Goal: Information Seeking & Learning: Learn about a topic

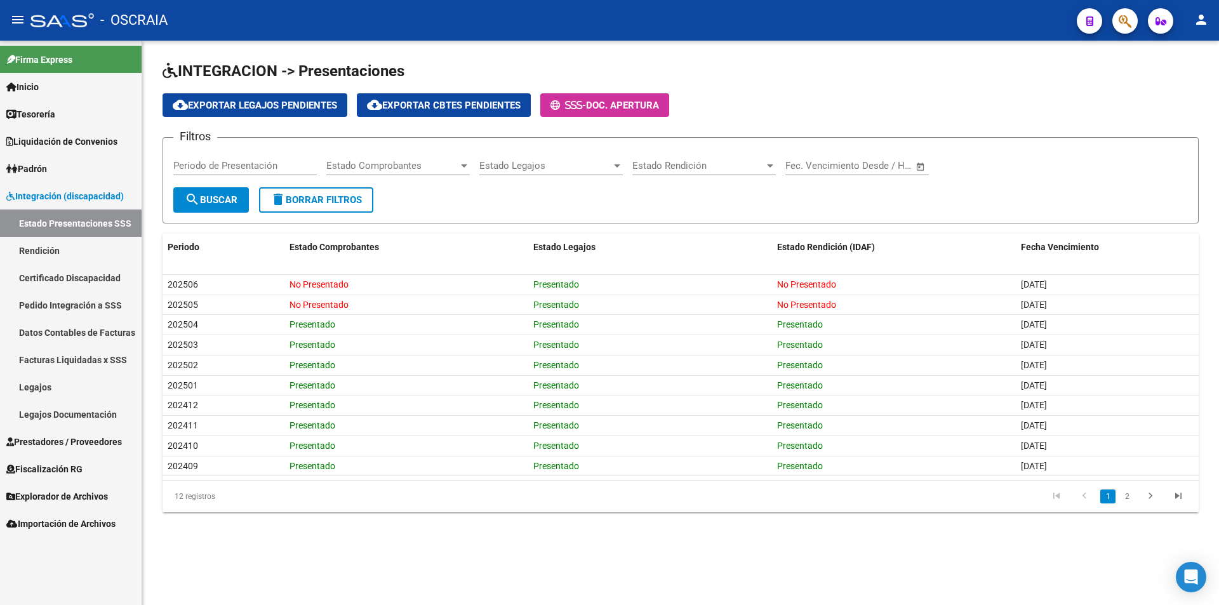
click at [56, 171] on link "Padrón" at bounding box center [71, 168] width 142 height 27
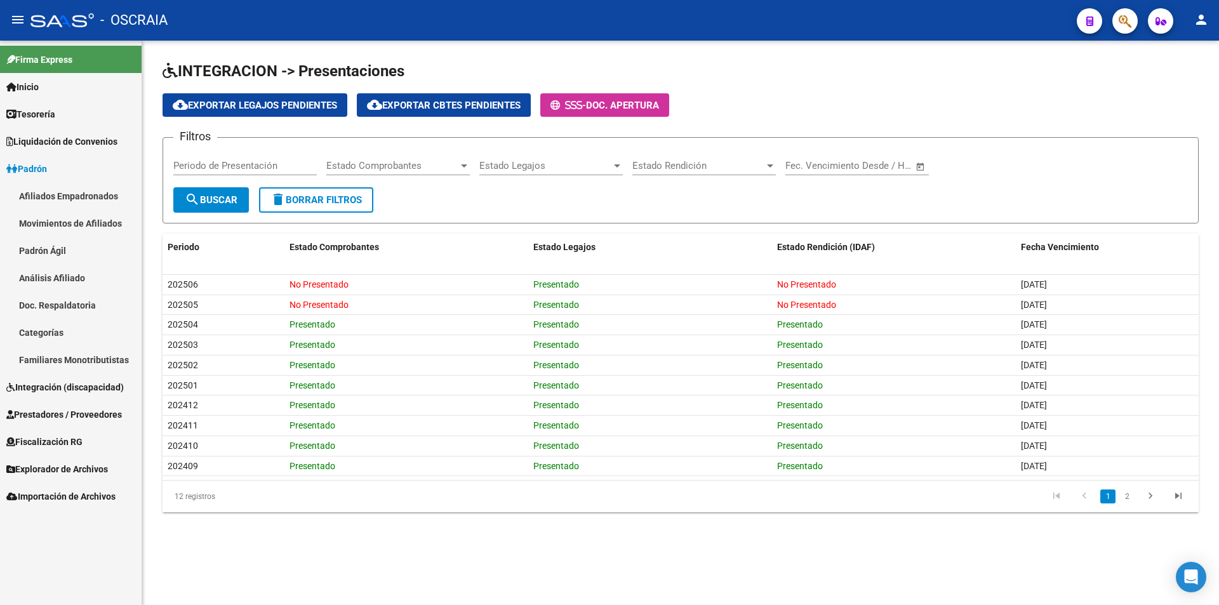
click at [59, 272] on link "Análisis Afiliado" at bounding box center [71, 277] width 142 height 27
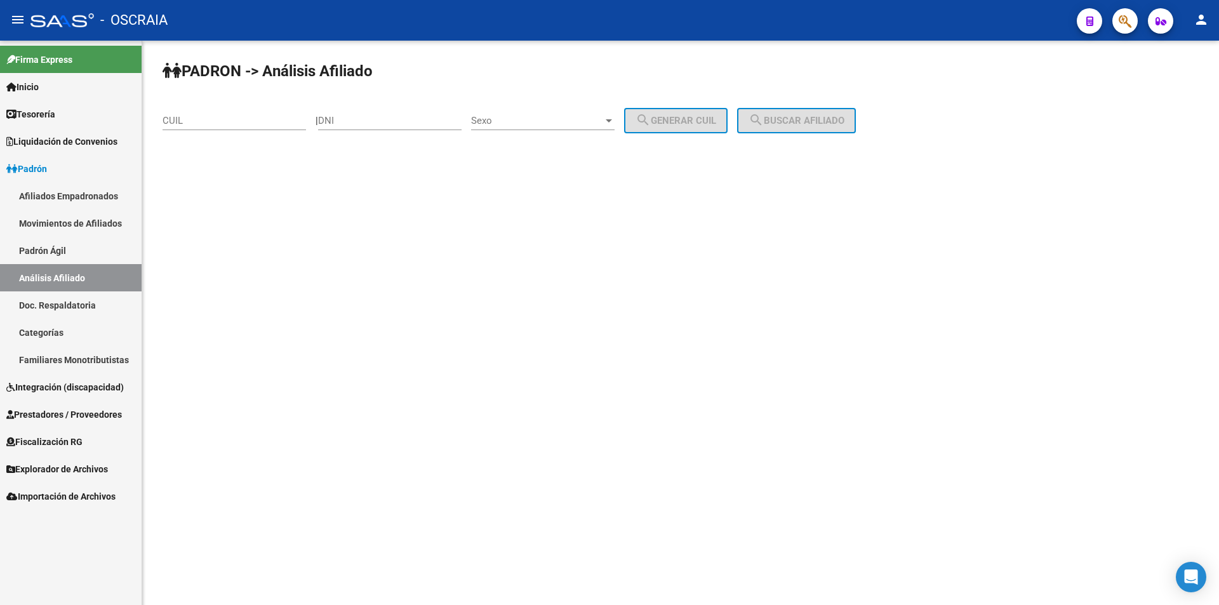
click at [401, 120] on input "DNI" at bounding box center [390, 120] width 144 height 11
paste input "47634061"
type input "47634061"
click at [530, 111] on div "Sexo Sexo" at bounding box center [543, 116] width 144 height 27
click at [528, 125] on span "Masculino" at bounding box center [557, 121] width 144 height 29
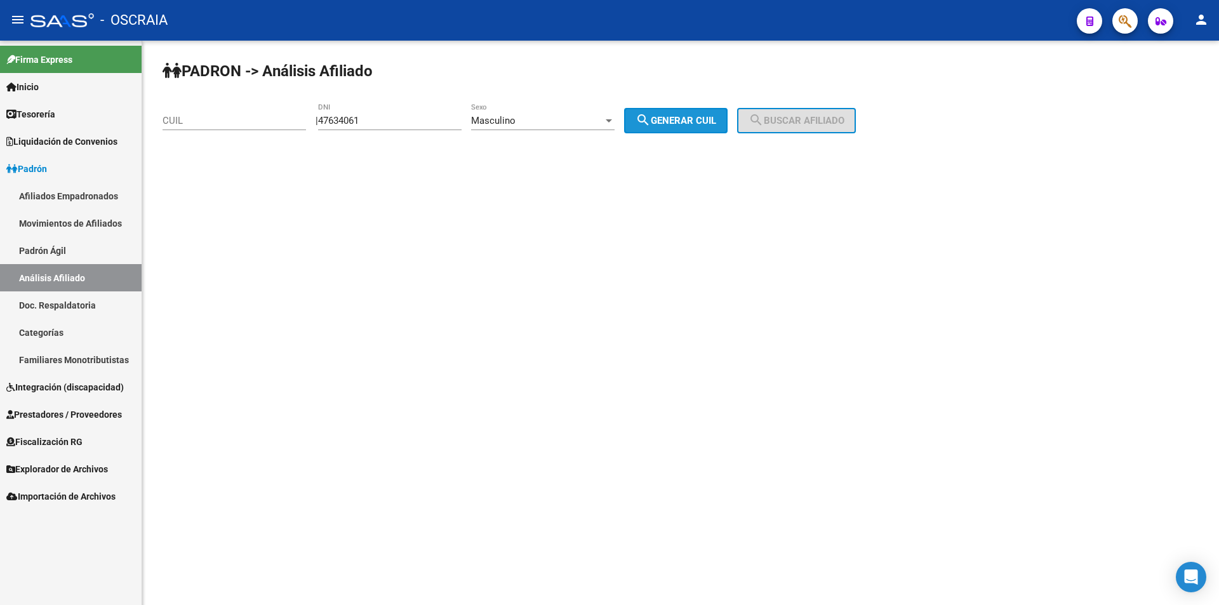
click at [700, 123] on span "search Generar CUIL" at bounding box center [676, 120] width 81 height 11
type input "20-47634061-7"
click at [831, 99] on div "PADRON -> Análisis Afiliado 20-47634061-7 CUIL | 47634061 DNI Masculino Sexo se…" at bounding box center [680, 107] width 1077 height 133
click at [813, 123] on span "search Buscar afiliado" at bounding box center [797, 120] width 96 height 11
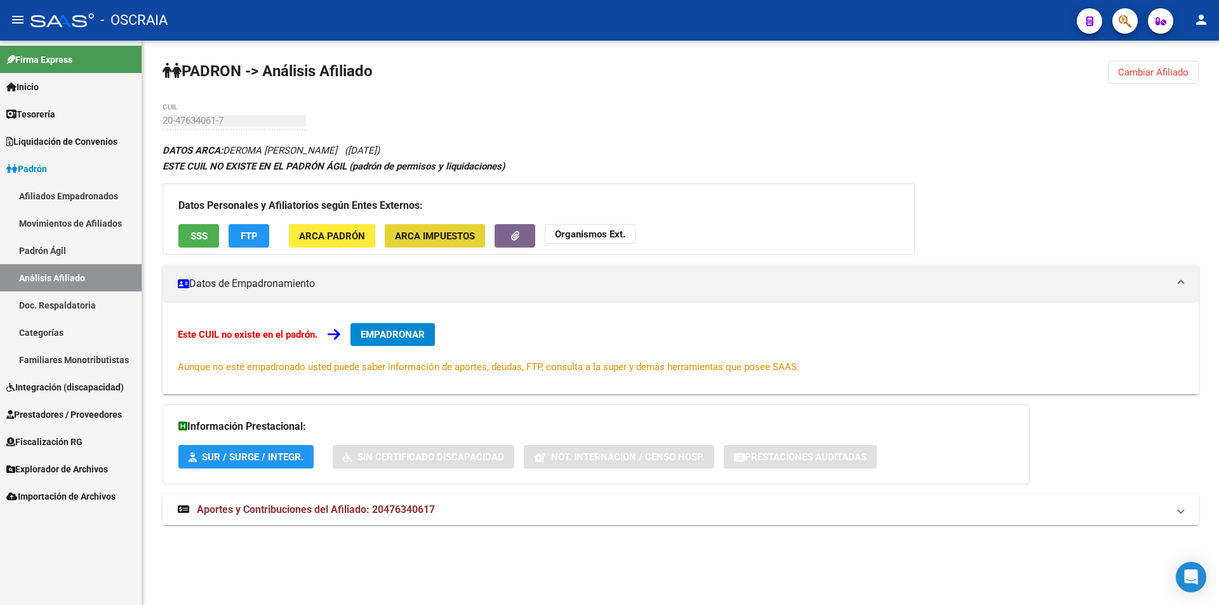
click at [419, 231] on span "ARCA Impuestos" at bounding box center [435, 236] width 80 height 11
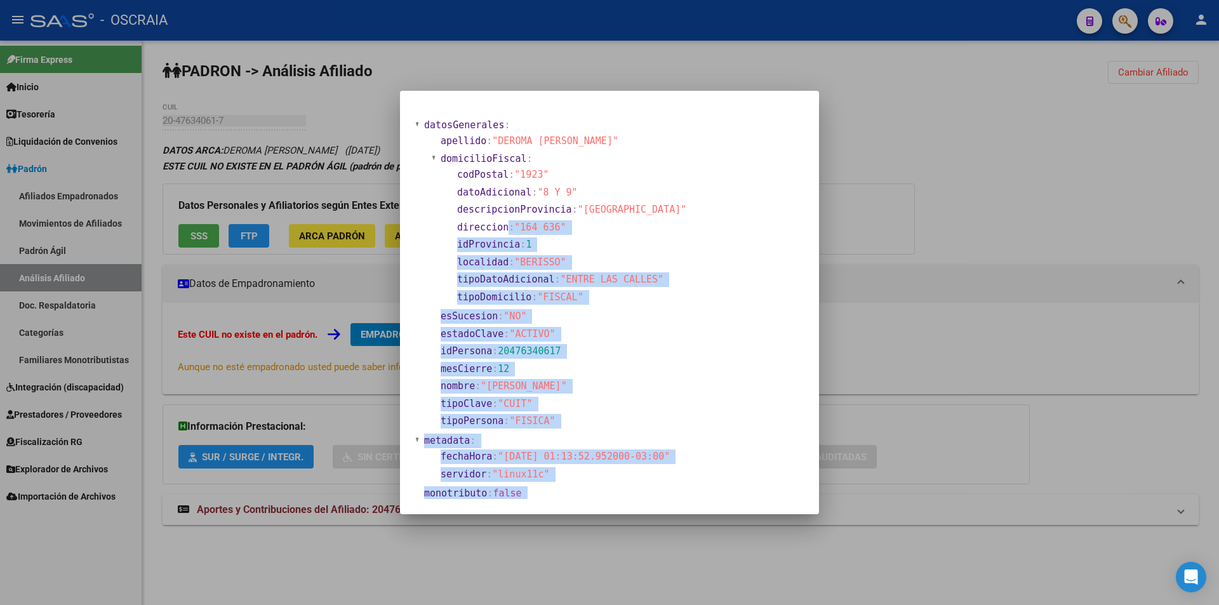
drag, startPoint x: 570, startPoint y: 501, endPoint x: 506, endPoint y: 235, distance: 273.8
click at [506, 235] on mat-dialog-container "datosGenerales : apellido : "DEROMA [PERSON_NAME]" domicilioFiscal : codPostal …" at bounding box center [609, 303] width 419 height 424
click at [664, 240] on section "idProvincia : 1" at bounding box center [571, 245] width 229 height 15
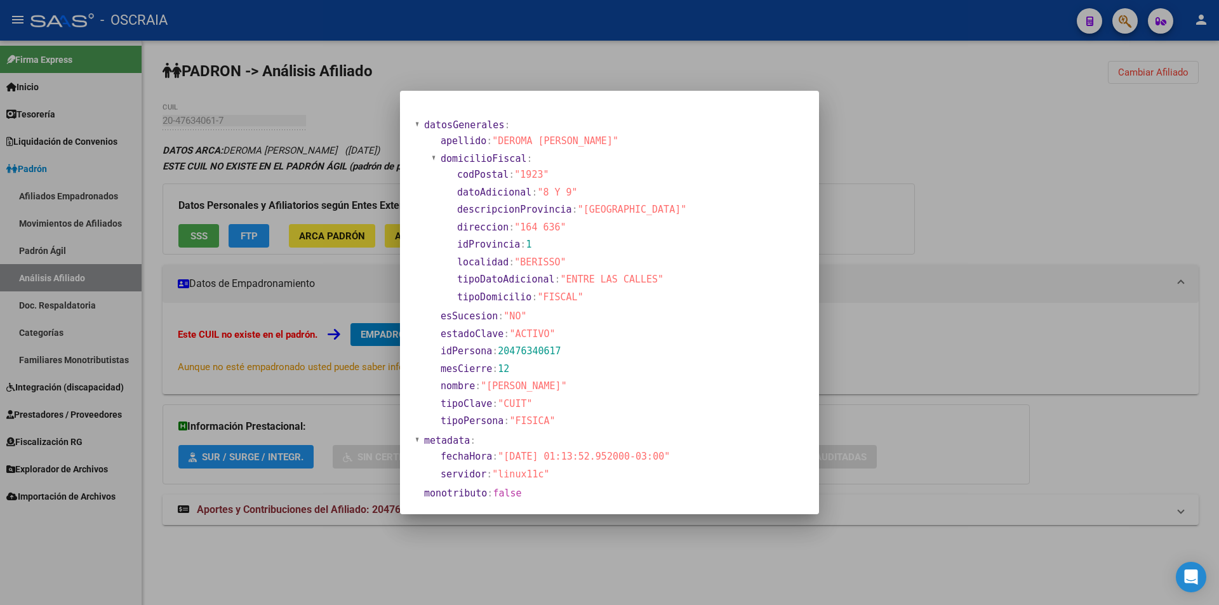
click at [948, 270] on div at bounding box center [609, 302] width 1219 height 605
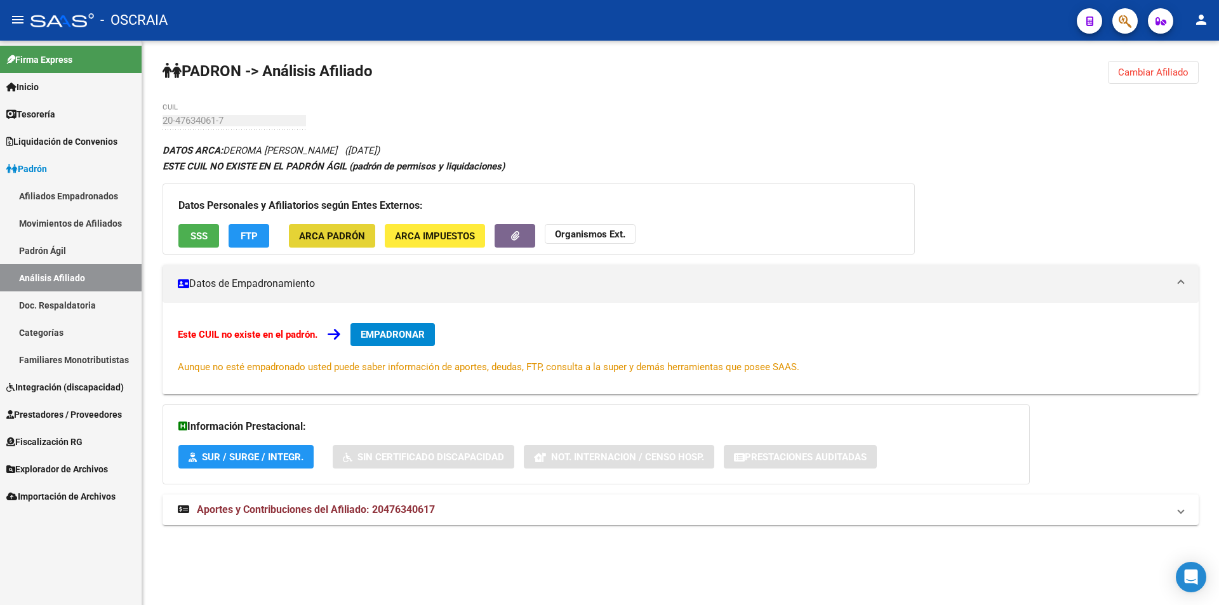
click at [340, 232] on span "ARCA Padrón" at bounding box center [332, 236] width 66 height 11
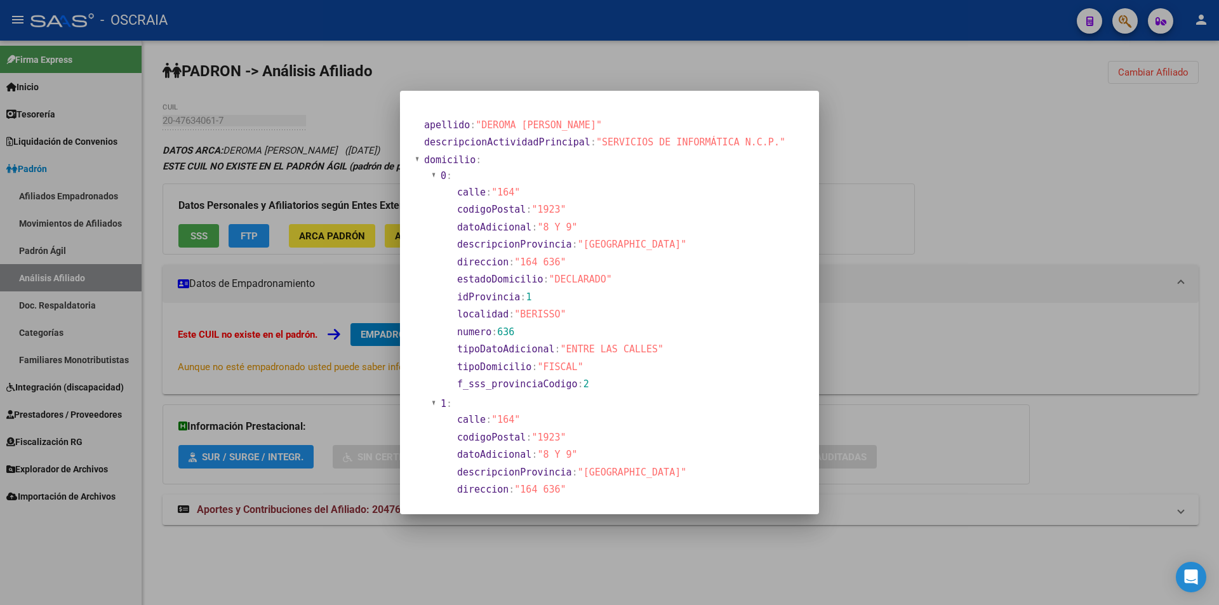
drag, startPoint x: 517, startPoint y: 492, endPoint x: 382, endPoint y: 124, distance: 391.0
click at [382, 124] on div "apellido : "DEROMA [PERSON_NAME]" descripcionActividadPrincipal : "SERVICIOS DE…" at bounding box center [609, 302] width 1219 height 605
copy div "loremips : "DOLORS AMETCON" adipiscingeLitseddoeIusmodtem : "INCIDIDUN UT LABOR…"
click at [957, 341] on div at bounding box center [609, 302] width 1219 height 605
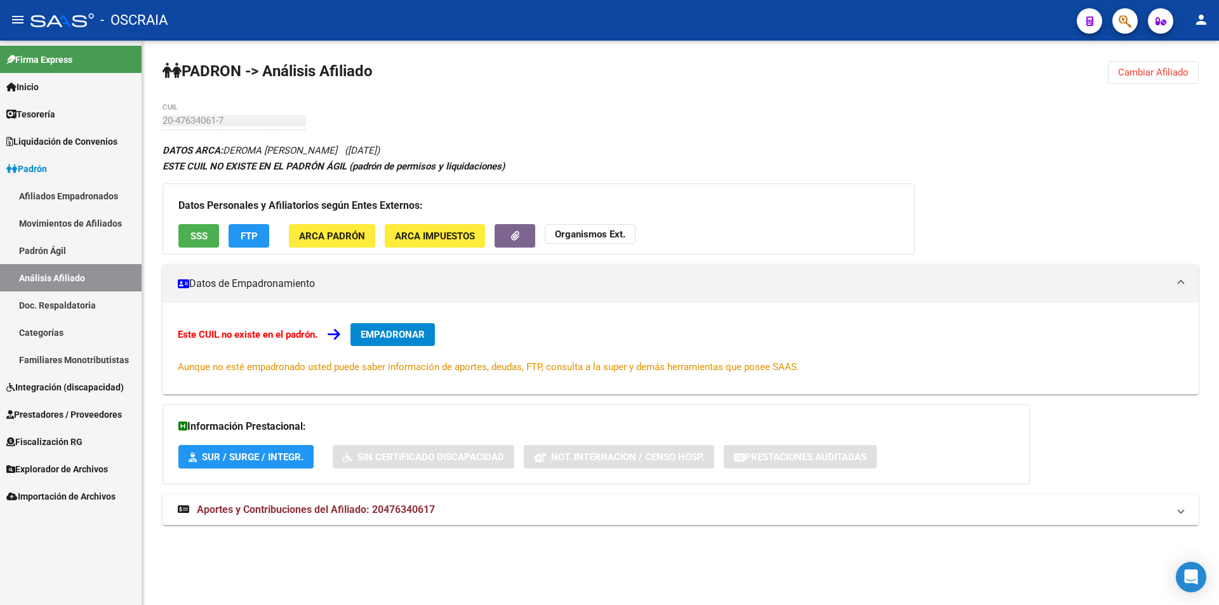
click at [455, 238] on span "ARCA Impuestos" at bounding box center [435, 236] width 80 height 11
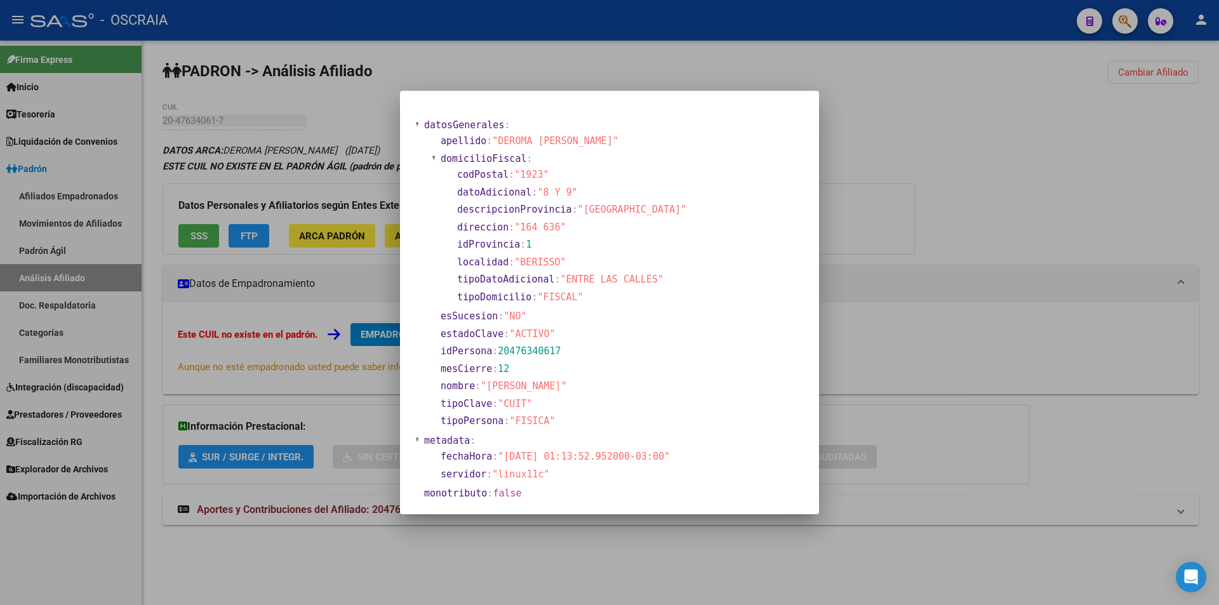
drag, startPoint x: 568, startPoint y: 490, endPoint x: 417, endPoint y: 133, distance: 387.9
click at [417, 133] on section "datosGenerales : apellido : "DEROMA [PERSON_NAME]" domicilioFiscal : codPostal …" at bounding box center [553, 318] width 277 height 405
click at [173, 215] on div at bounding box center [609, 302] width 1219 height 605
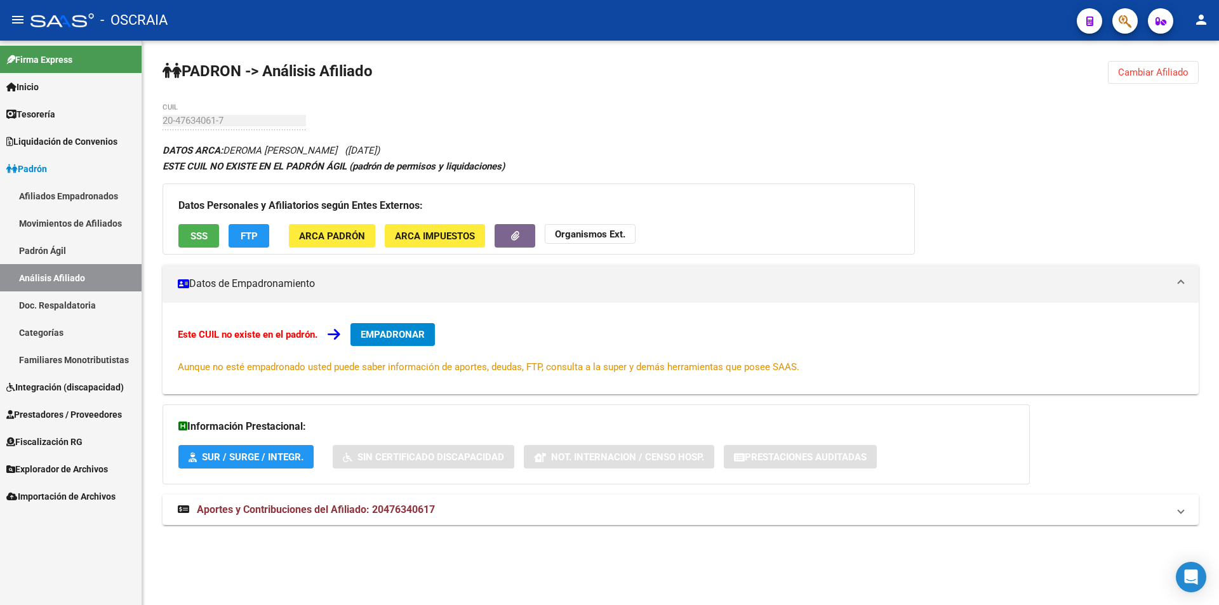
click at [198, 239] on span "SSS" at bounding box center [199, 236] width 17 height 11
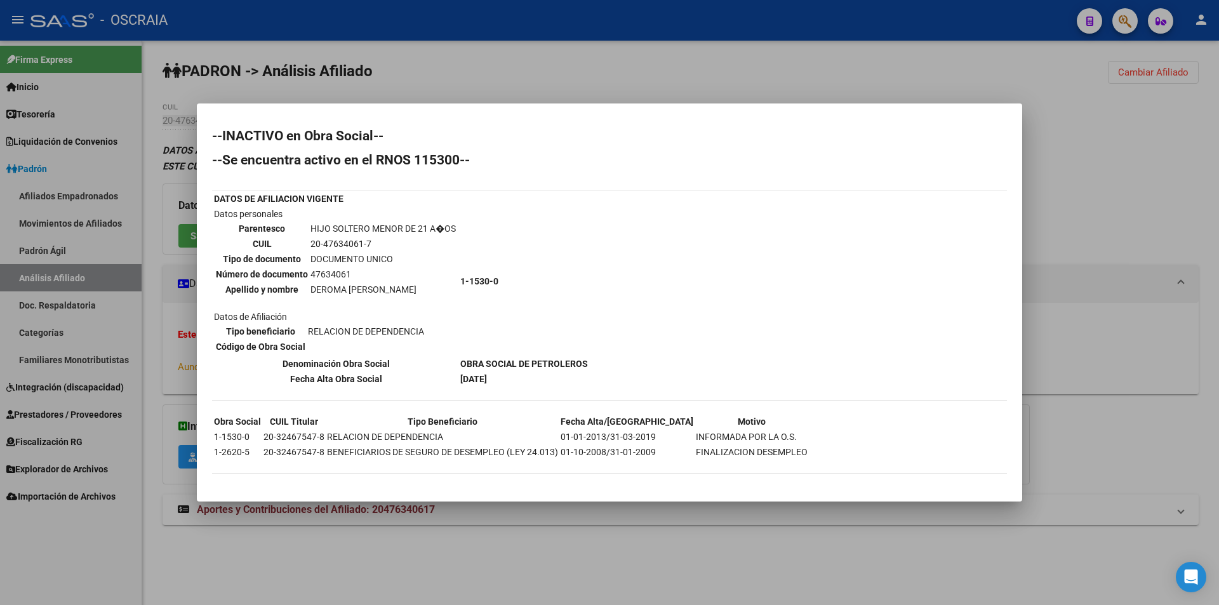
click at [393, 527] on div at bounding box center [609, 302] width 1219 height 605
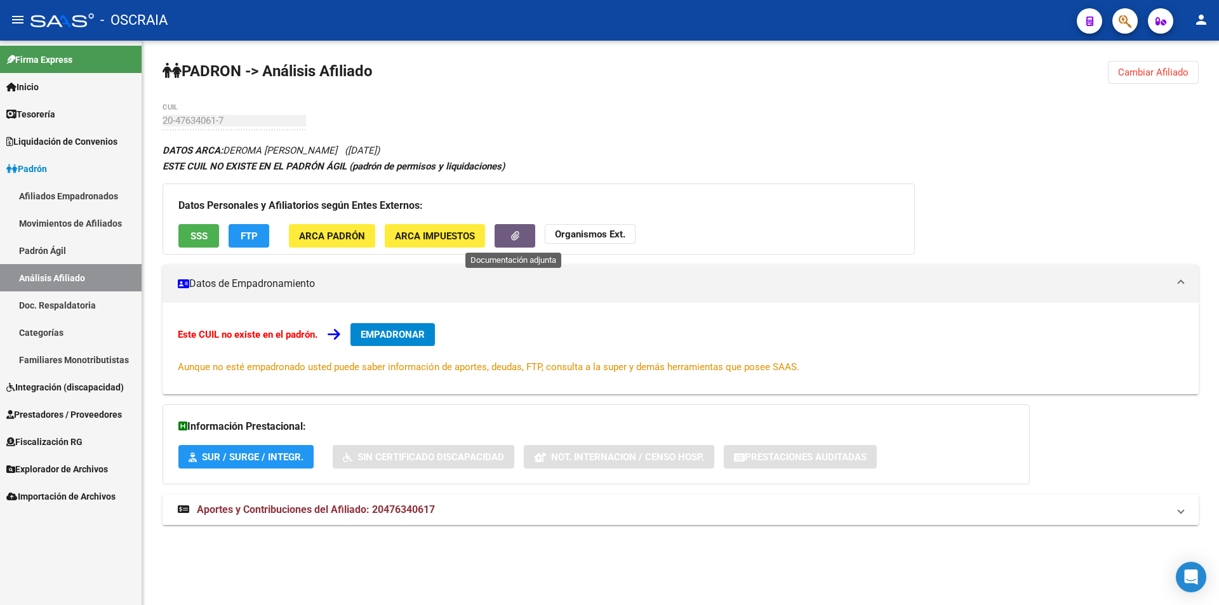
click at [505, 241] on button "button" at bounding box center [515, 236] width 41 height 24
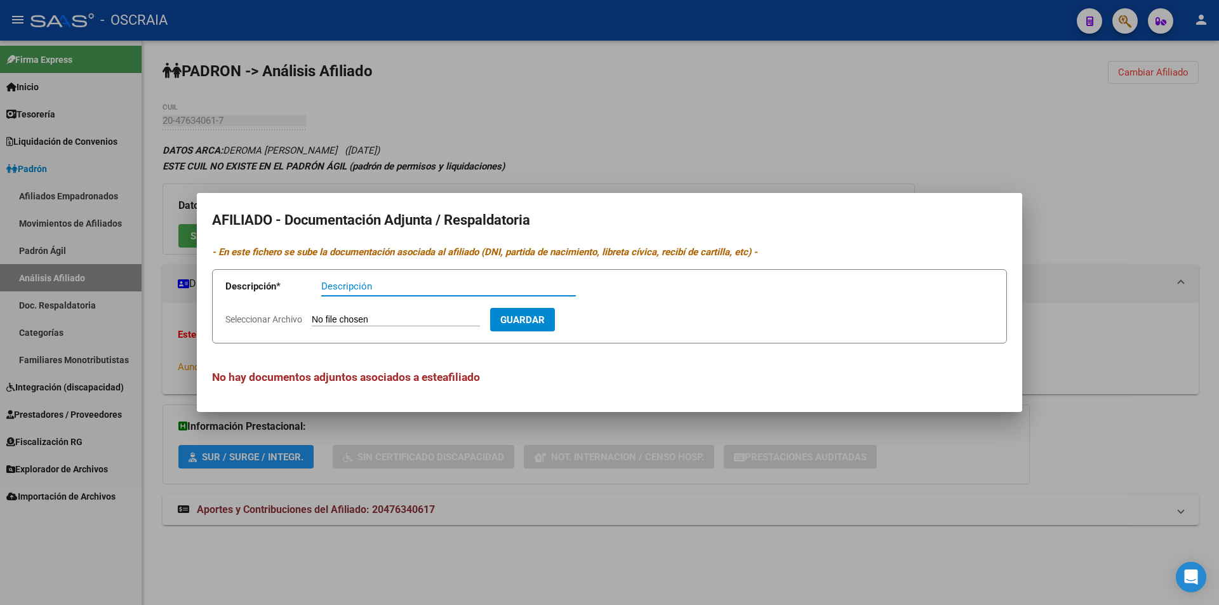
click at [466, 471] on div at bounding box center [609, 302] width 1219 height 605
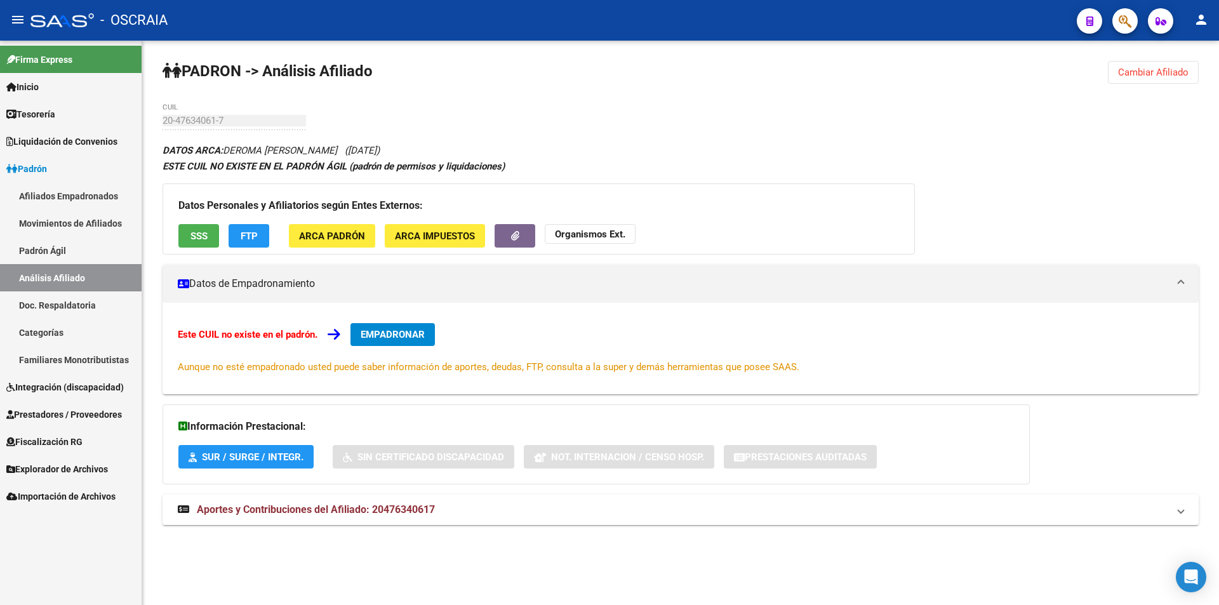
click at [717, 145] on div "DATOS ARCA: DEROMA [PERSON_NAME] ([DATE]) ESTE CUIL NO EXISTE EN EL PADRÓN ÁGIL…" at bounding box center [681, 340] width 1037 height 397
drag, startPoint x: 312, startPoint y: 72, endPoint x: 394, endPoint y: 72, distance: 81.9
click at [394, 72] on div "PADRON -> Análisis Afiliado Cambiar Afiliado 20-47634061-7 CUIL DATOS ARCA: DER…" at bounding box center [680, 305] width 1077 height 529
click at [686, 103] on div "PADRON -> Análisis Afiliado Cambiar Afiliado 20-47634061-7 CUIL DATOS ARCA: DER…" at bounding box center [680, 305] width 1077 height 529
click at [245, 232] on span "FTP" at bounding box center [249, 236] width 17 height 11
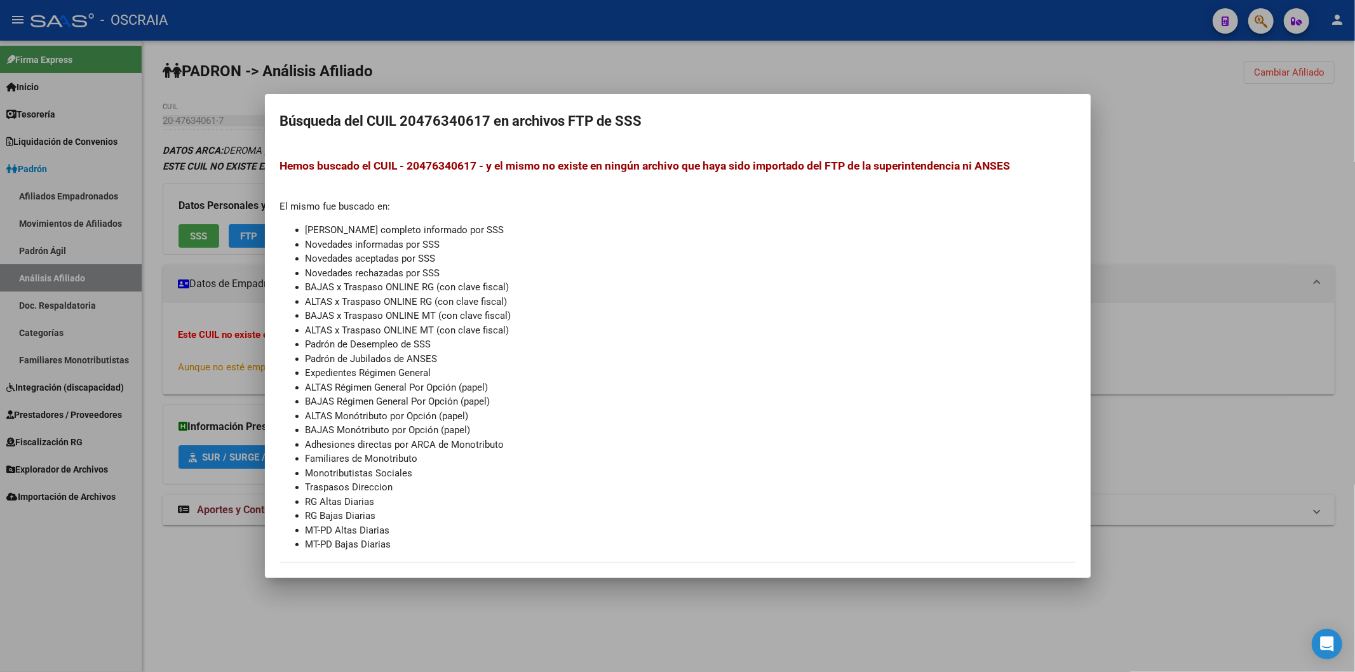
click at [1219, 248] on div at bounding box center [677, 336] width 1355 height 672
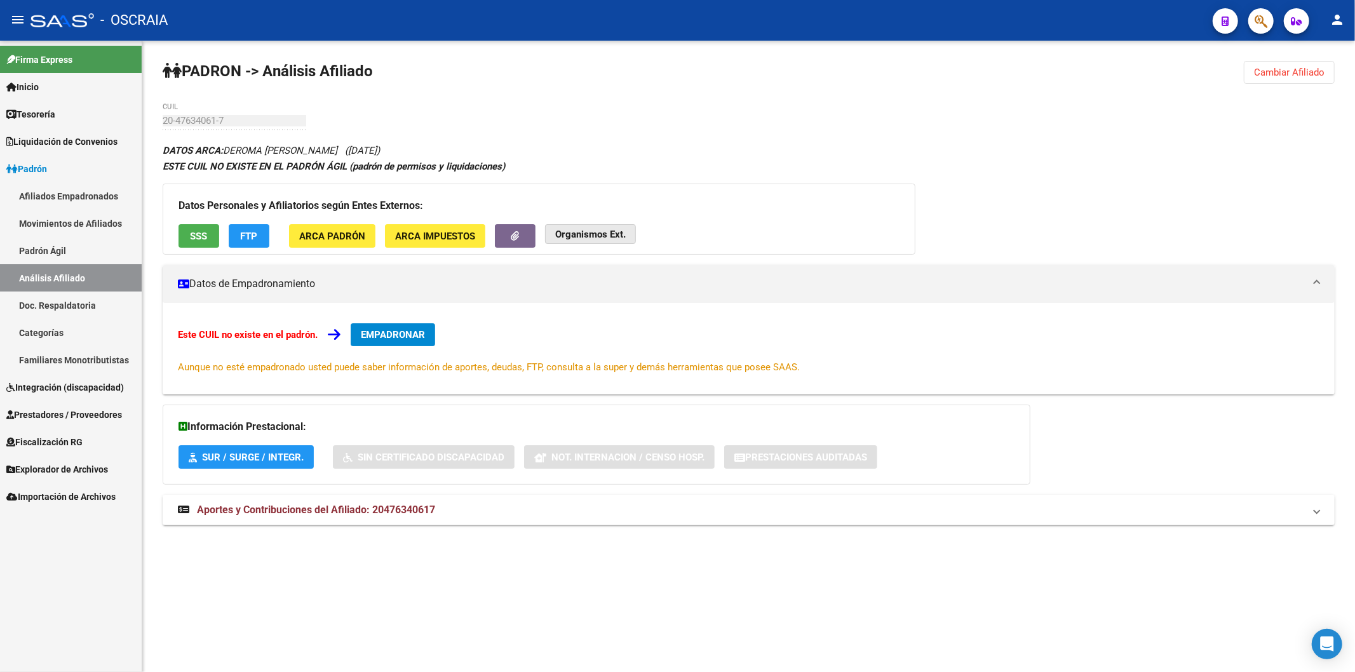
click at [563, 236] on strong "Organismos Ext." at bounding box center [590, 234] width 71 height 11
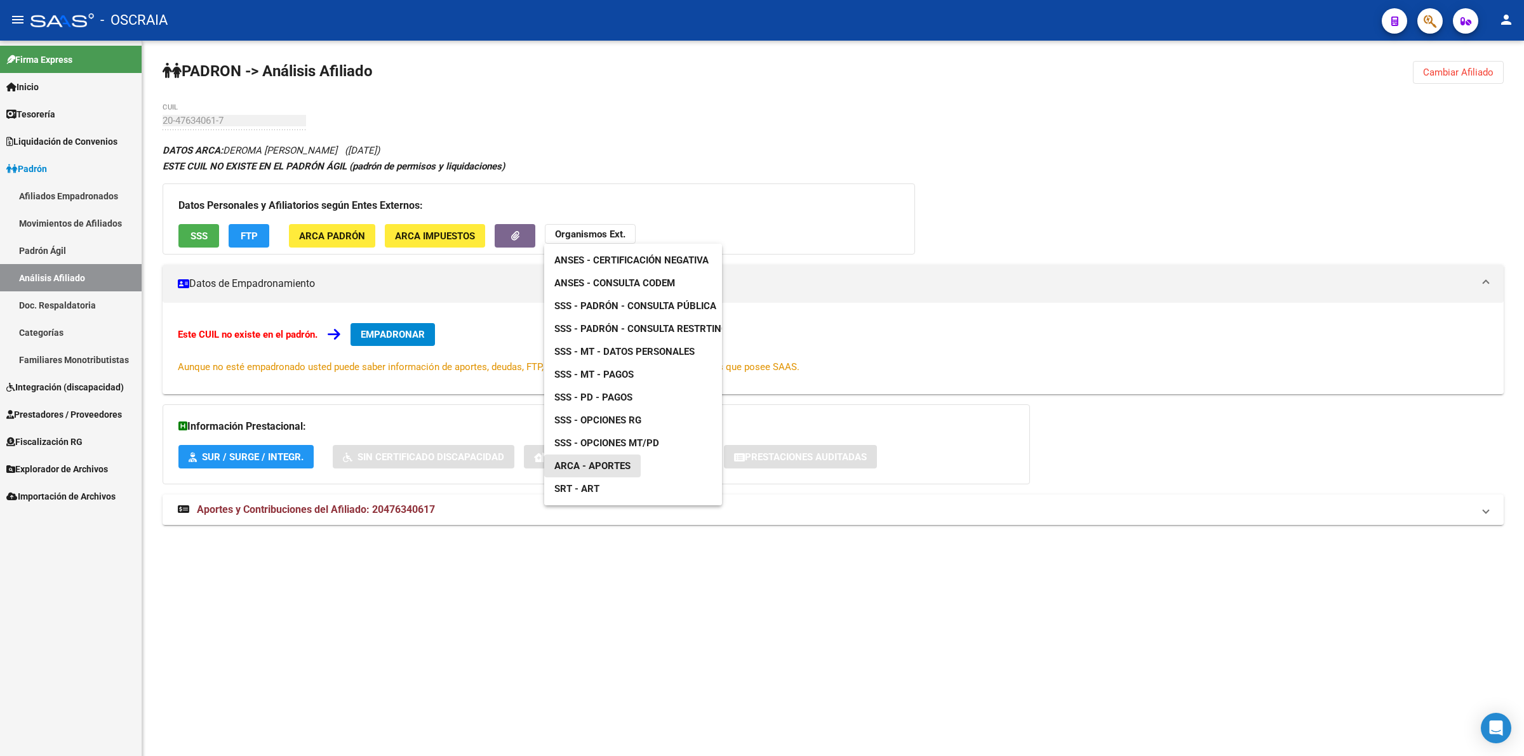
click at [598, 464] on span "ARCA - Aportes" at bounding box center [592, 465] width 76 height 11
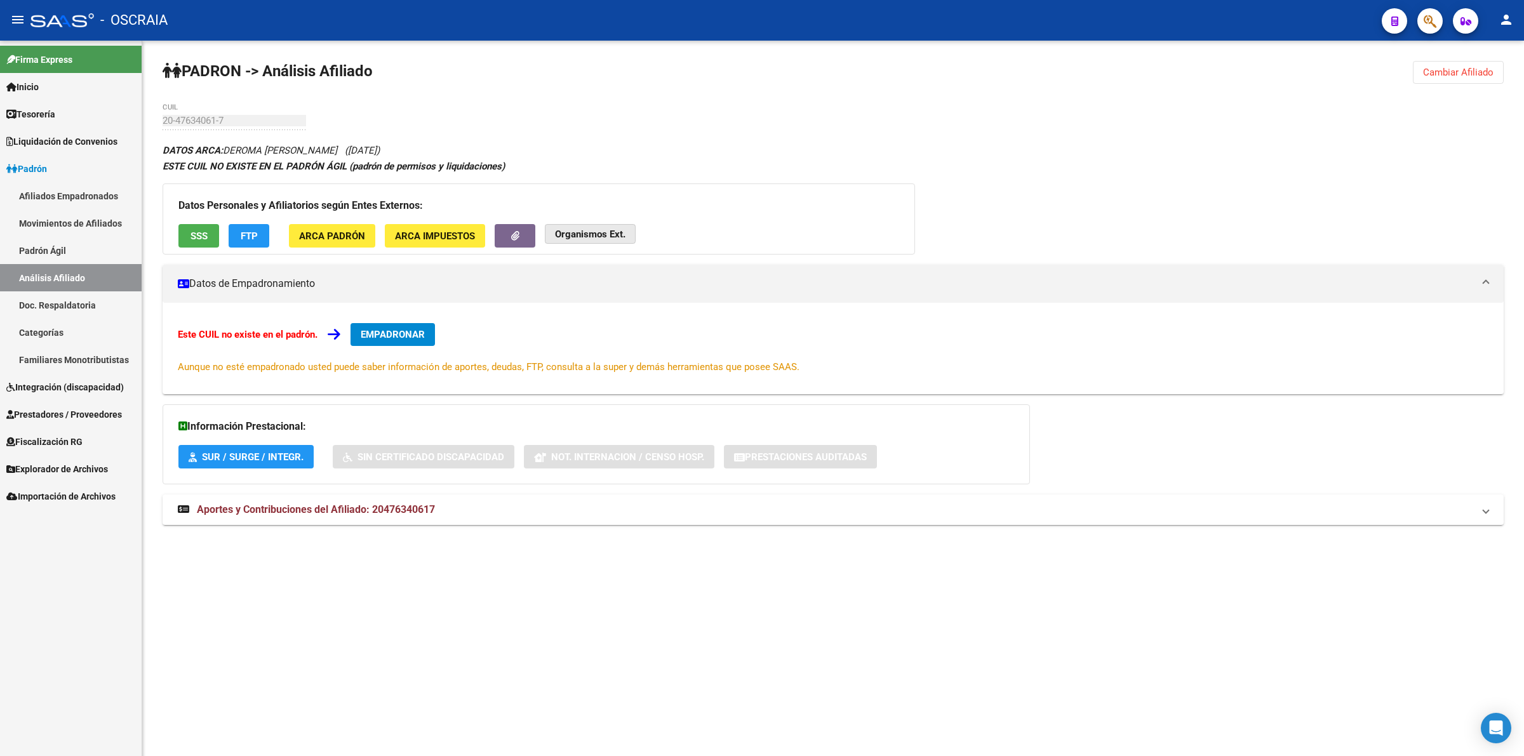
click at [581, 233] on strong "Organismos Ext." at bounding box center [590, 234] width 71 height 11
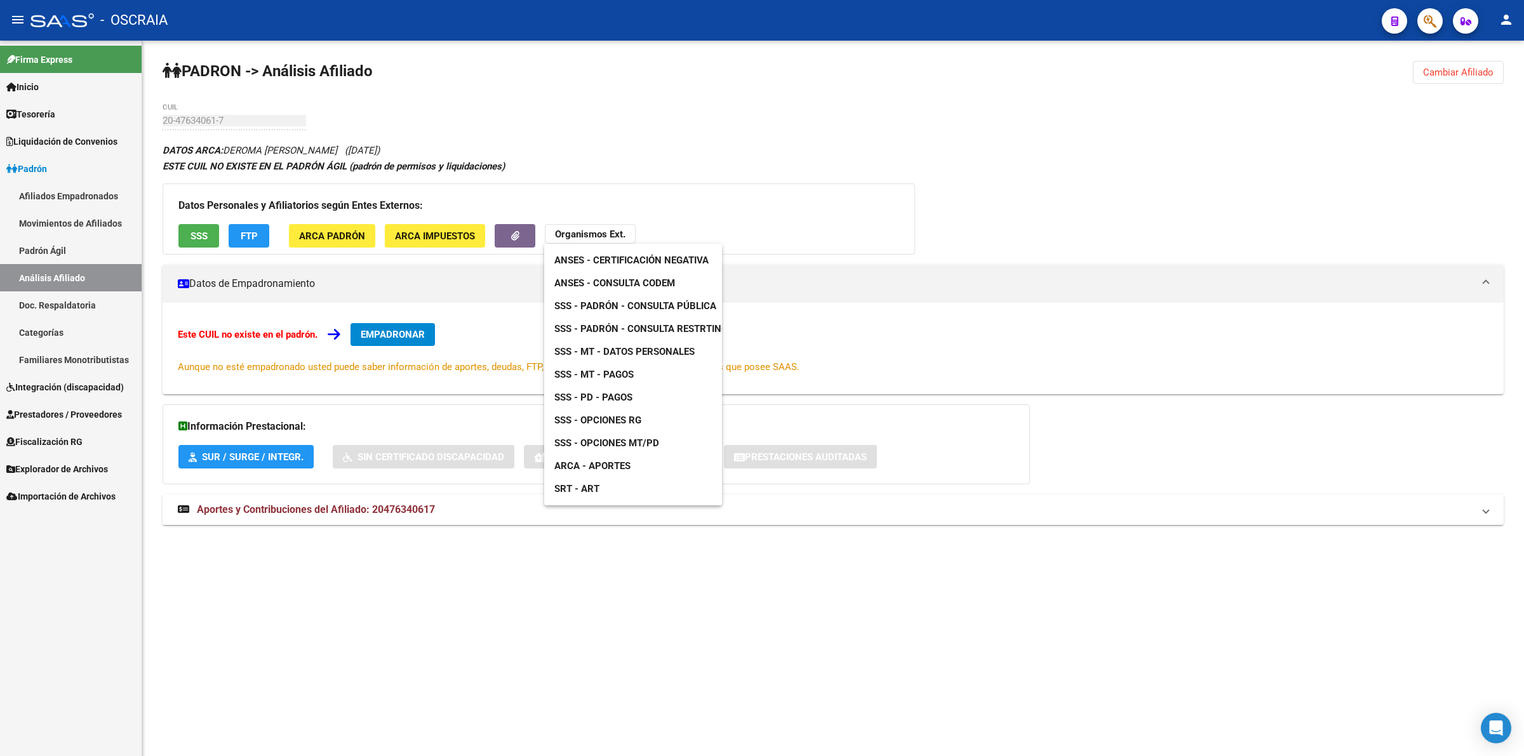
click at [800, 107] on div at bounding box center [762, 378] width 1524 height 756
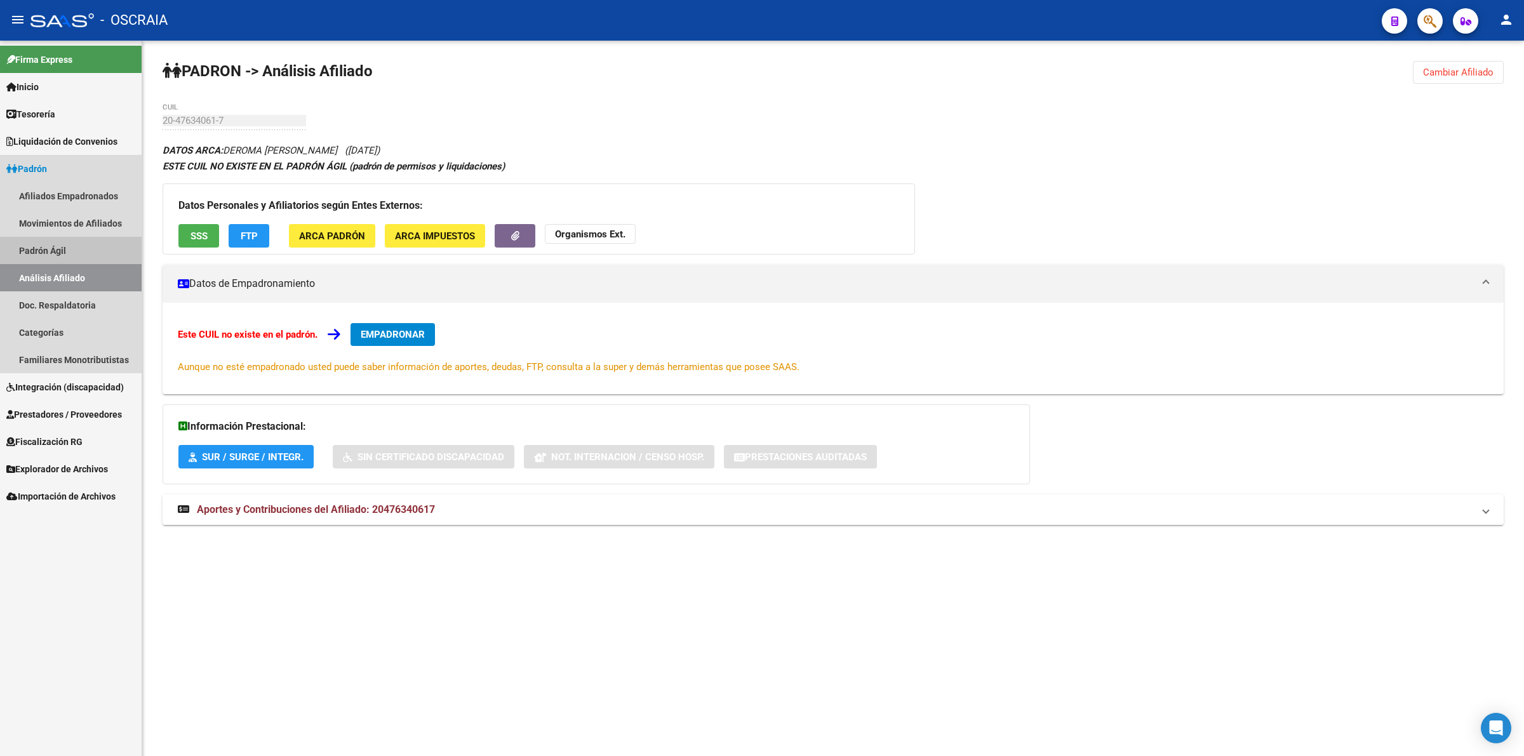
click at [67, 254] on link "Padrón Ágil" at bounding box center [71, 250] width 142 height 27
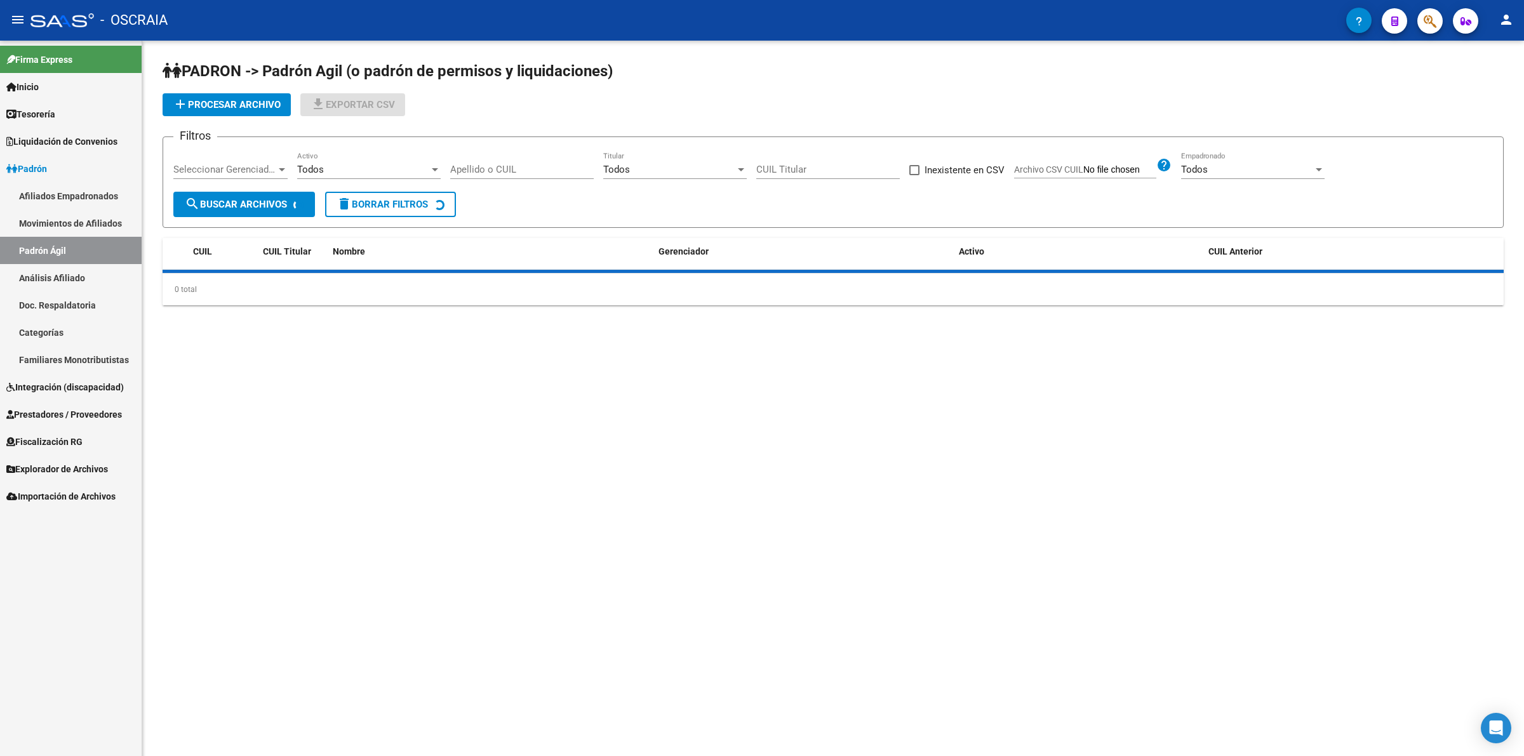
click at [67, 265] on link "Análisis Afiliado" at bounding box center [71, 277] width 142 height 27
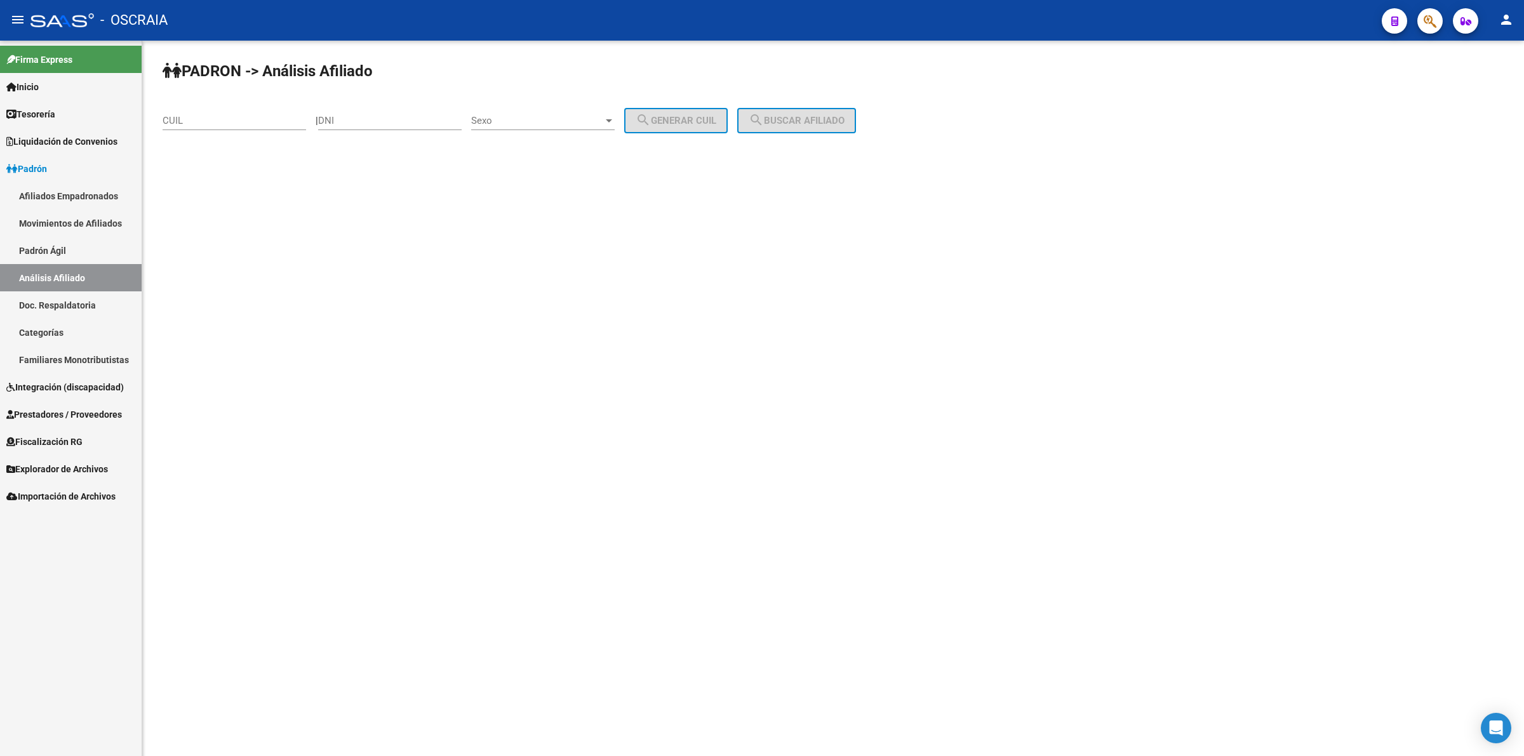
click at [430, 111] on div "DNI" at bounding box center [390, 116] width 144 height 27
paste input "39917589"
type input "39917589"
click at [521, 119] on span "Sexo" at bounding box center [537, 120] width 132 height 11
click at [544, 119] on span "Masculino" at bounding box center [557, 119] width 144 height 29
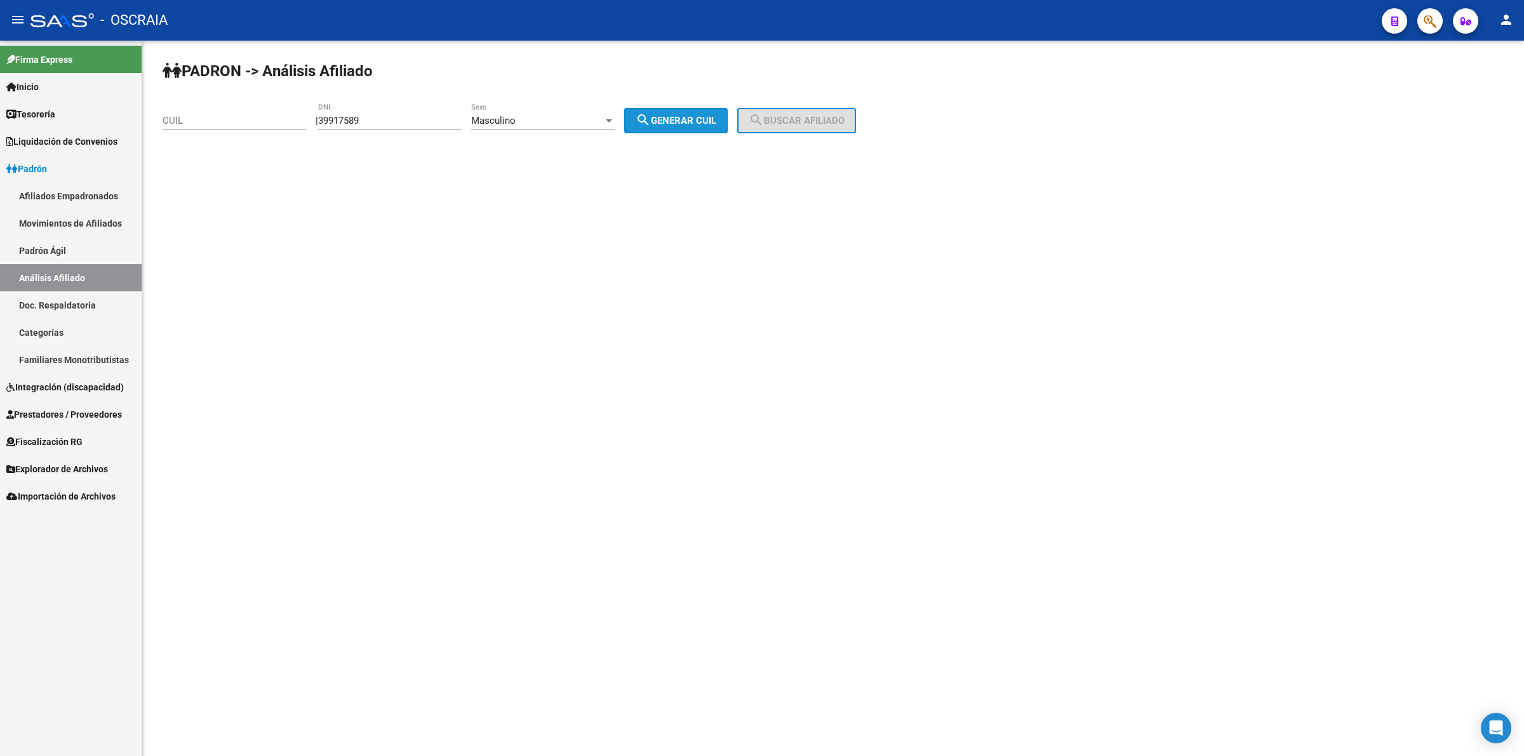
click at [713, 119] on span "search Generar CUIL" at bounding box center [676, 120] width 81 height 11
type input "20-39917589-6"
click at [800, 116] on span "search Buscar afiliado" at bounding box center [797, 120] width 96 height 11
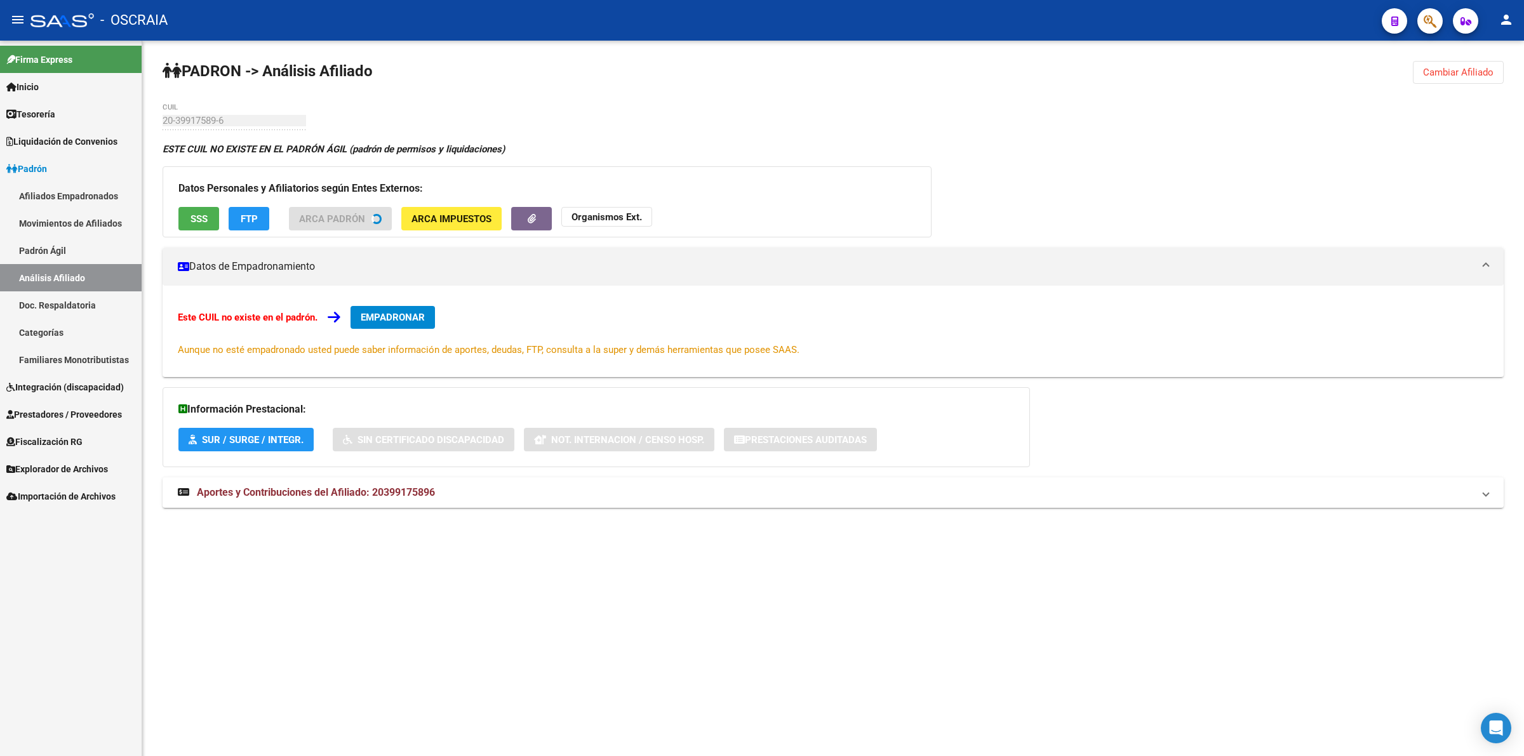
click at [255, 222] on span "FTP" at bounding box center [249, 218] width 17 height 11
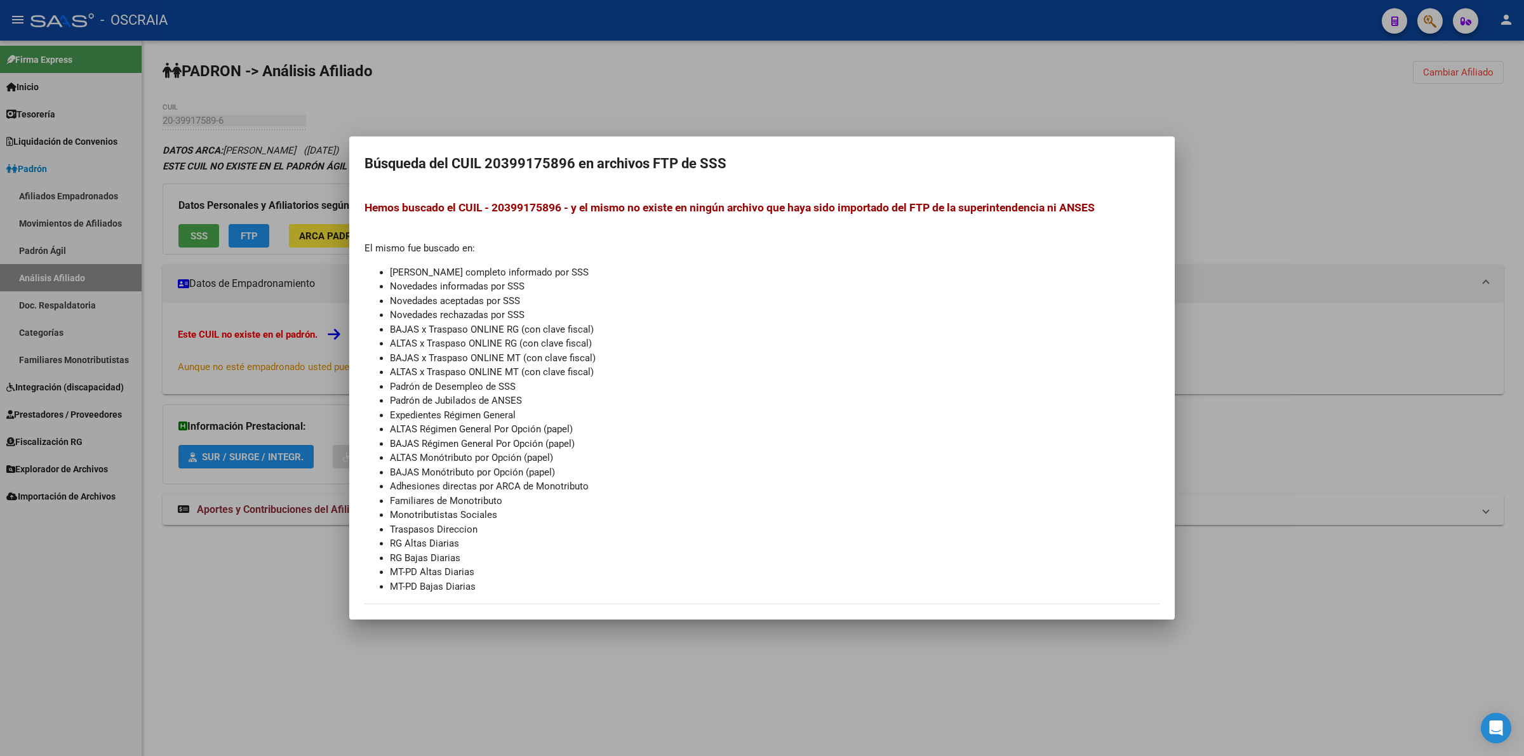
click at [366, 281] on ul "Padrón completo informado por SSS Novedades informadas por SSS Novedades acepta…" at bounding box center [762, 429] width 795 height 329
drag, startPoint x: 379, startPoint y: 281, endPoint x: 412, endPoint y: 293, distance: 35.4
click at [394, 285] on ul "Padrón completo informado por SSS Novedades informadas por SSS Novedades acepta…" at bounding box center [762, 429] width 795 height 329
drag, startPoint x: 423, startPoint y: 300, endPoint x: 453, endPoint y: 356, distance: 62.8
click at [436, 318] on ul "Padrón completo informado por SSS Novedades informadas por SSS Novedades acepta…" at bounding box center [762, 429] width 795 height 329
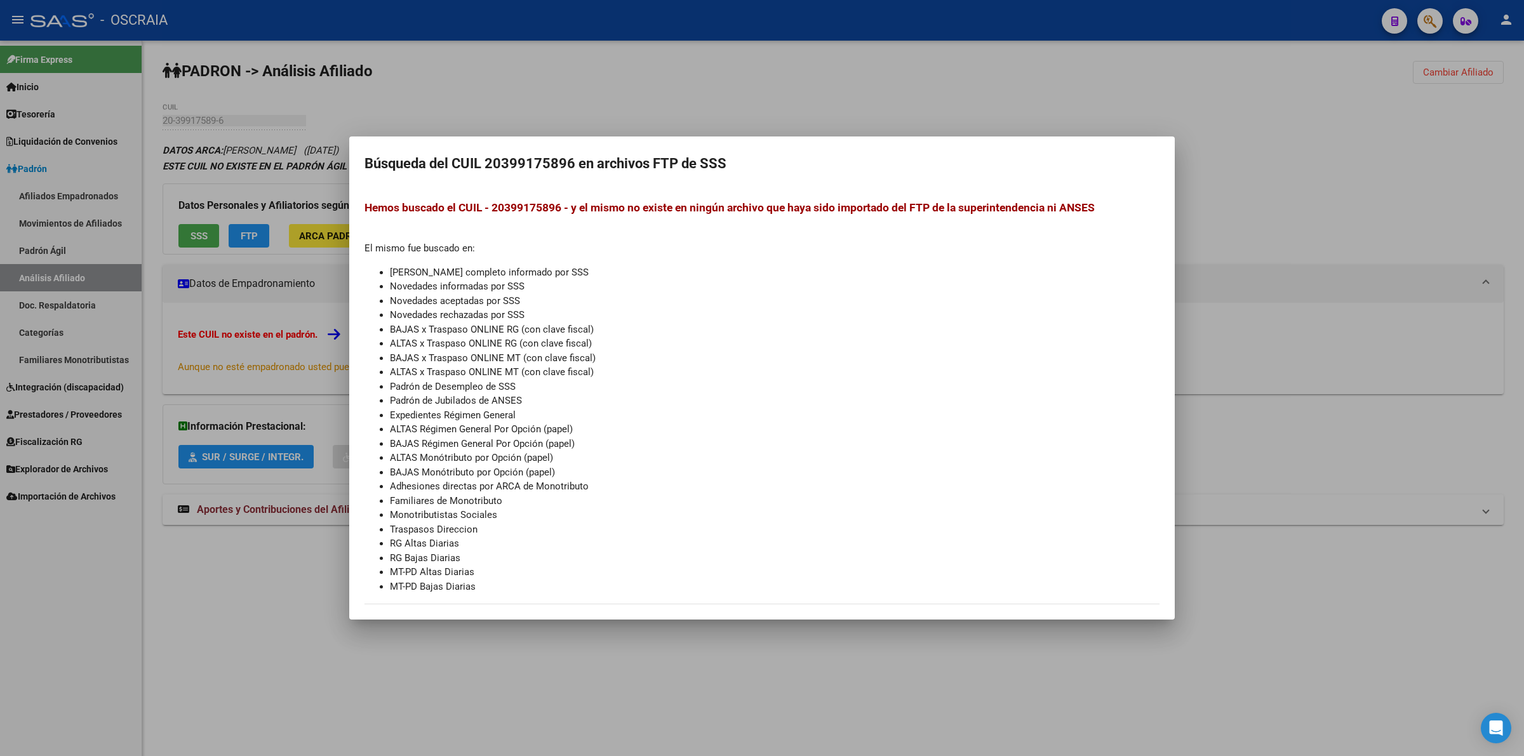
click at [467, 394] on ul "Padrón completo informado por SSS Novedades informadas por SSS Novedades acepta…" at bounding box center [762, 429] width 795 height 329
drag, startPoint x: 474, startPoint y: 441, endPoint x: 488, endPoint y: 490, distance: 50.9
click at [476, 449] on li "BAJAS Régimen General Por Opción (papel)" at bounding box center [775, 444] width 770 height 15
click at [528, 553] on ul "Padrón completo informado por SSS Novedades informadas por SSS Novedades acepta…" at bounding box center [762, 429] width 795 height 329
click at [267, 513] on div at bounding box center [762, 378] width 1524 height 756
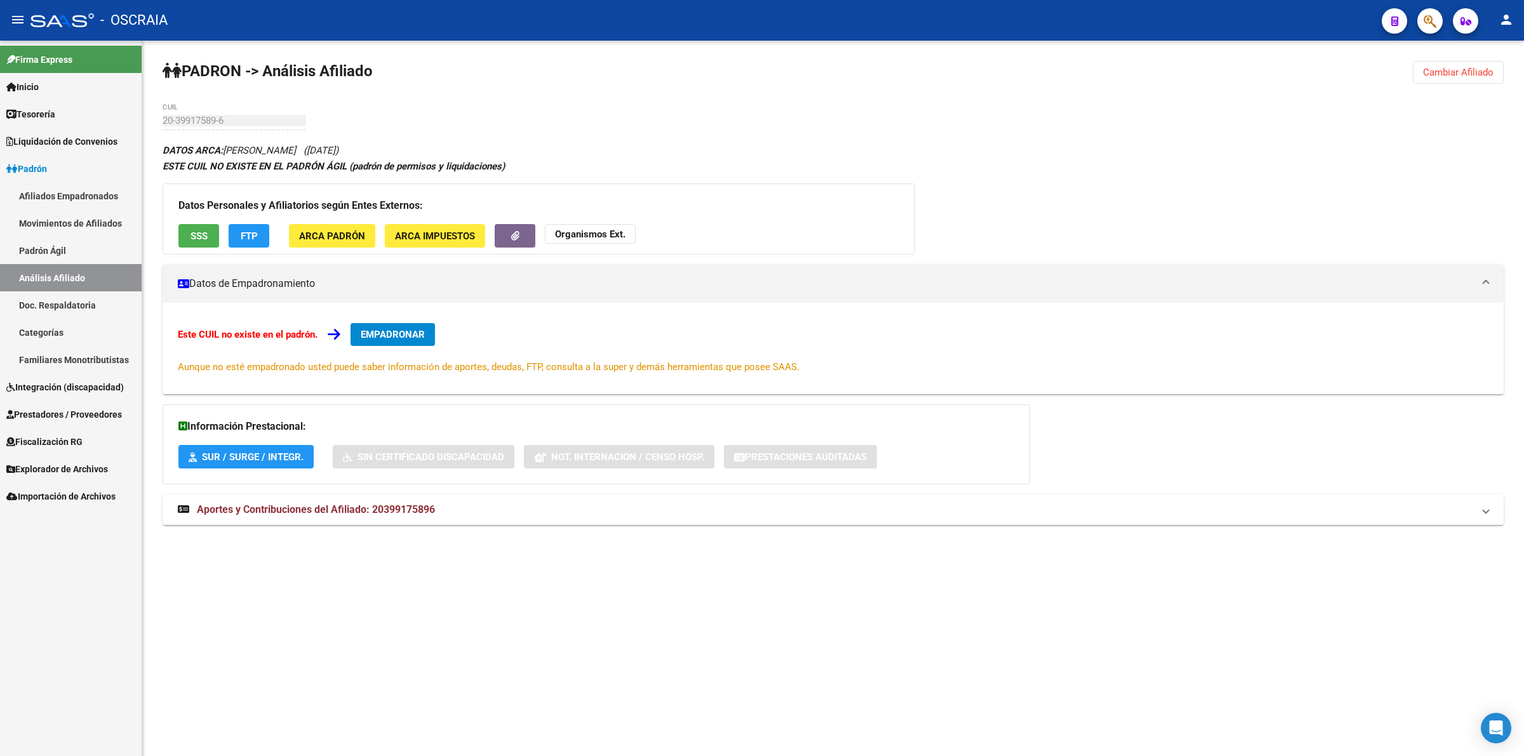
click at [584, 243] on button "Organismos Ext." at bounding box center [590, 234] width 91 height 20
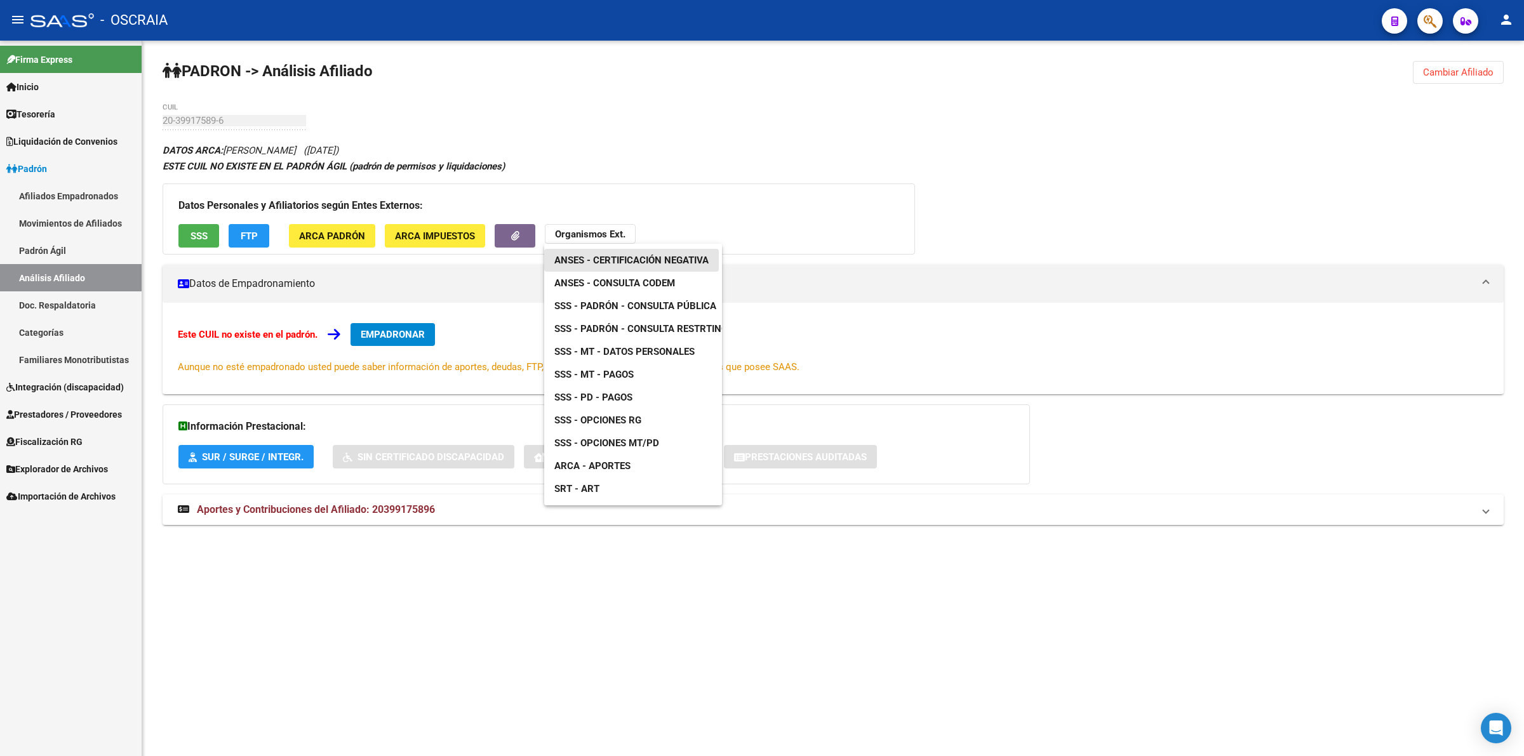
click at [612, 258] on span "ANSES - Certificación Negativa" at bounding box center [631, 260] width 154 height 11
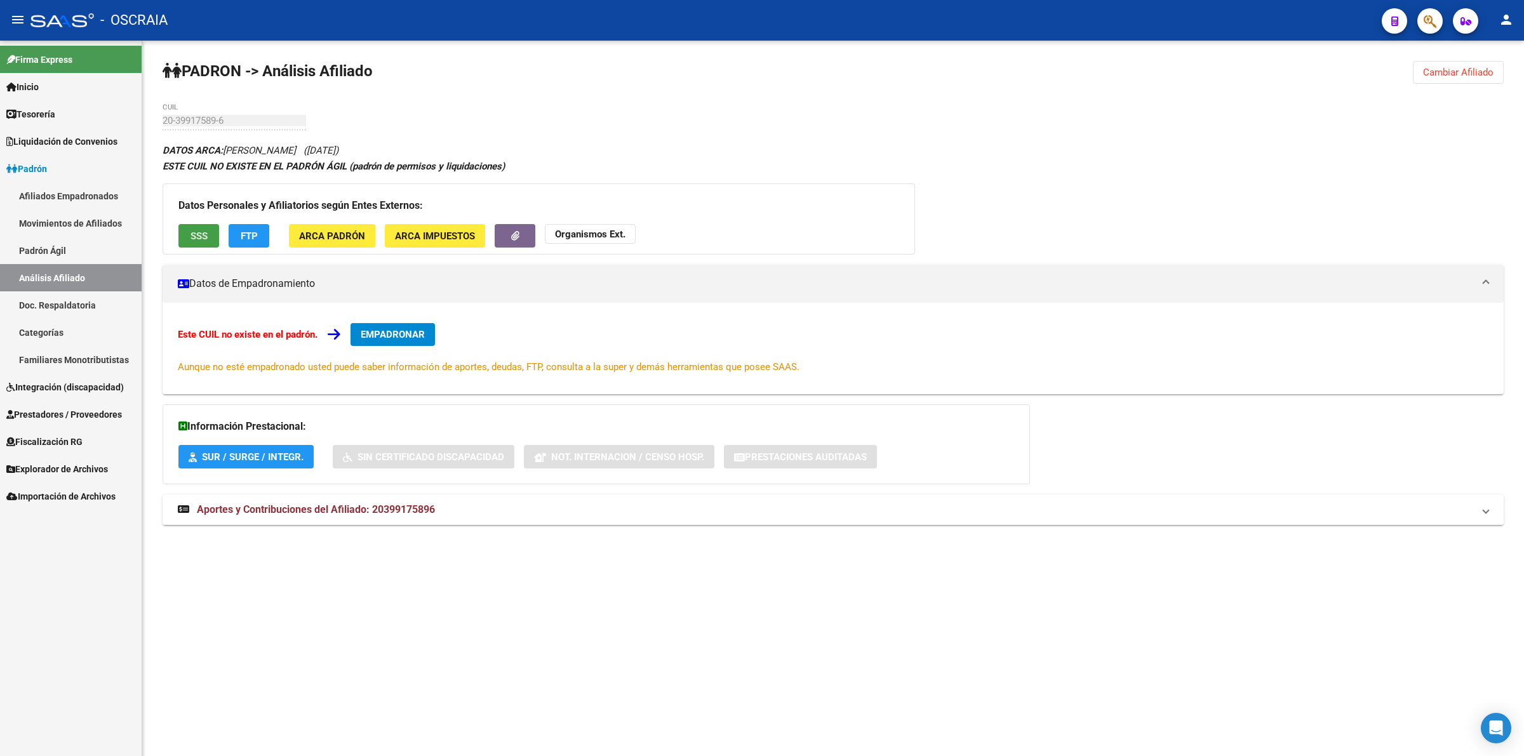
click at [215, 232] on button "SSS" at bounding box center [198, 236] width 41 height 24
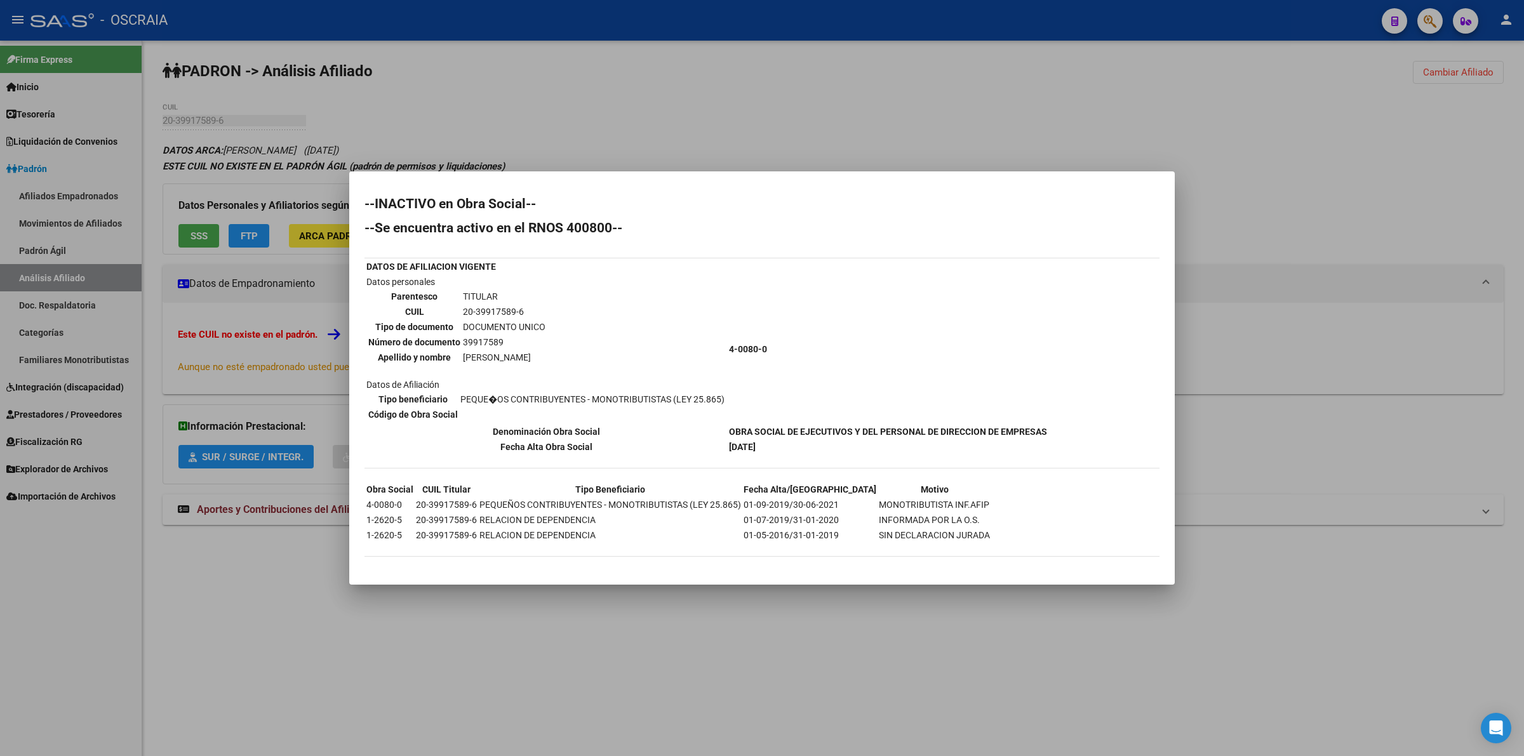
click at [123, 370] on div at bounding box center [762, 378] width 1524 height 756
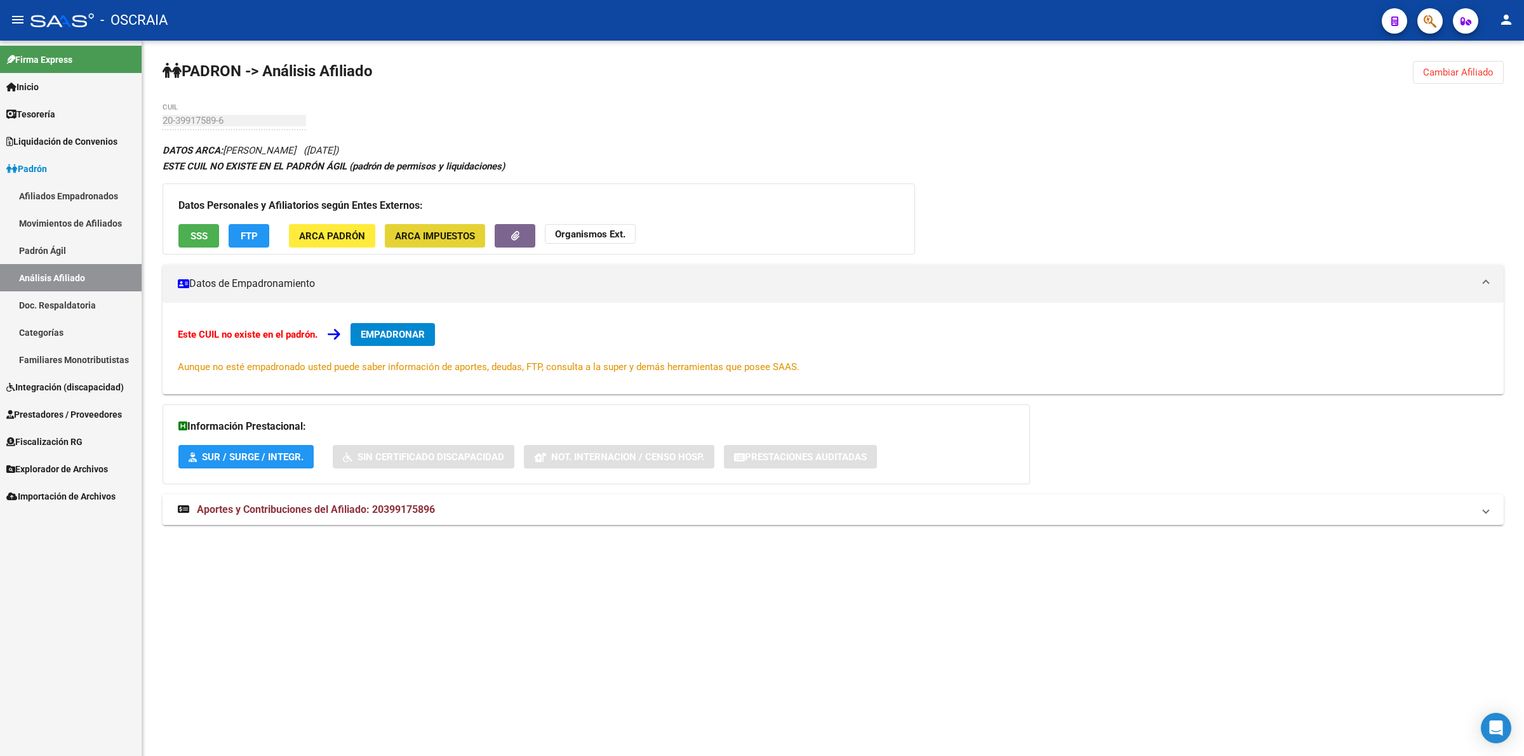
click at [410, 235] on span "ARCA Impuestos" at bounding box center [435, 236] width 80 height 11
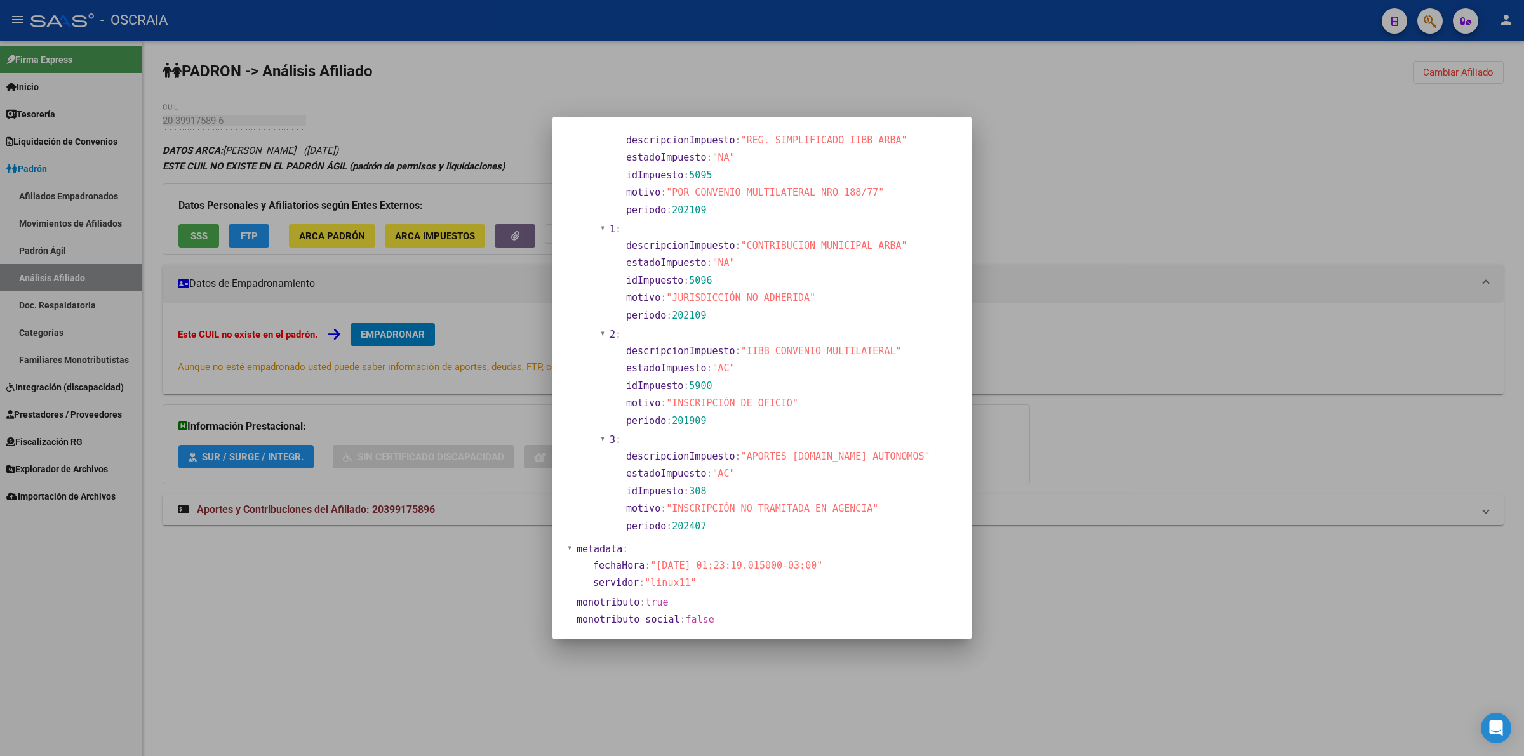
scroll to position [1049, 0]
drag, startPoint x: 716, startPoint y: 614, endPoint x: 638, endPoint y: 270, distance: 353.0
click at [886, 543] on section "metadata :" at bounding box center [759, 546] width 365 height 15
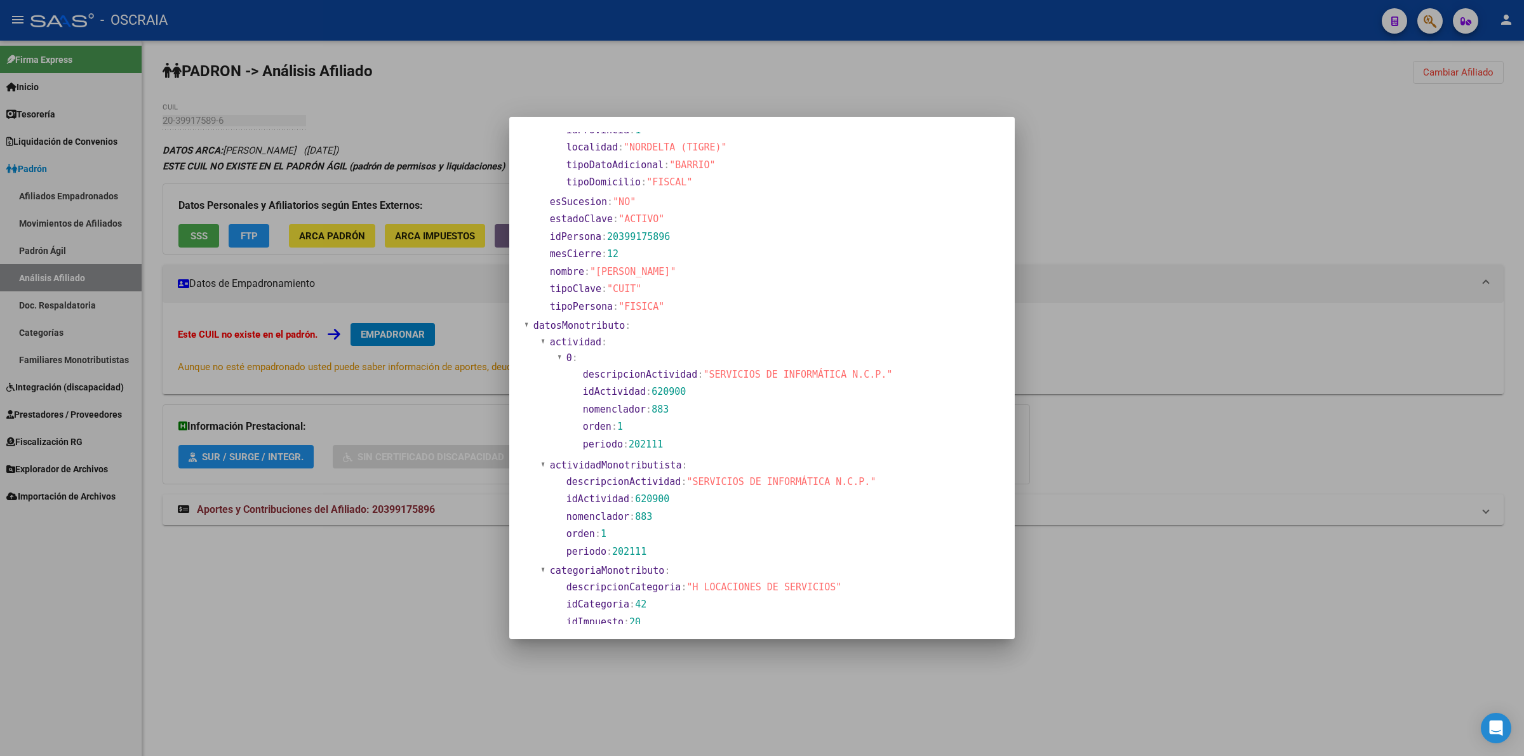
scroll to position [0, 0]
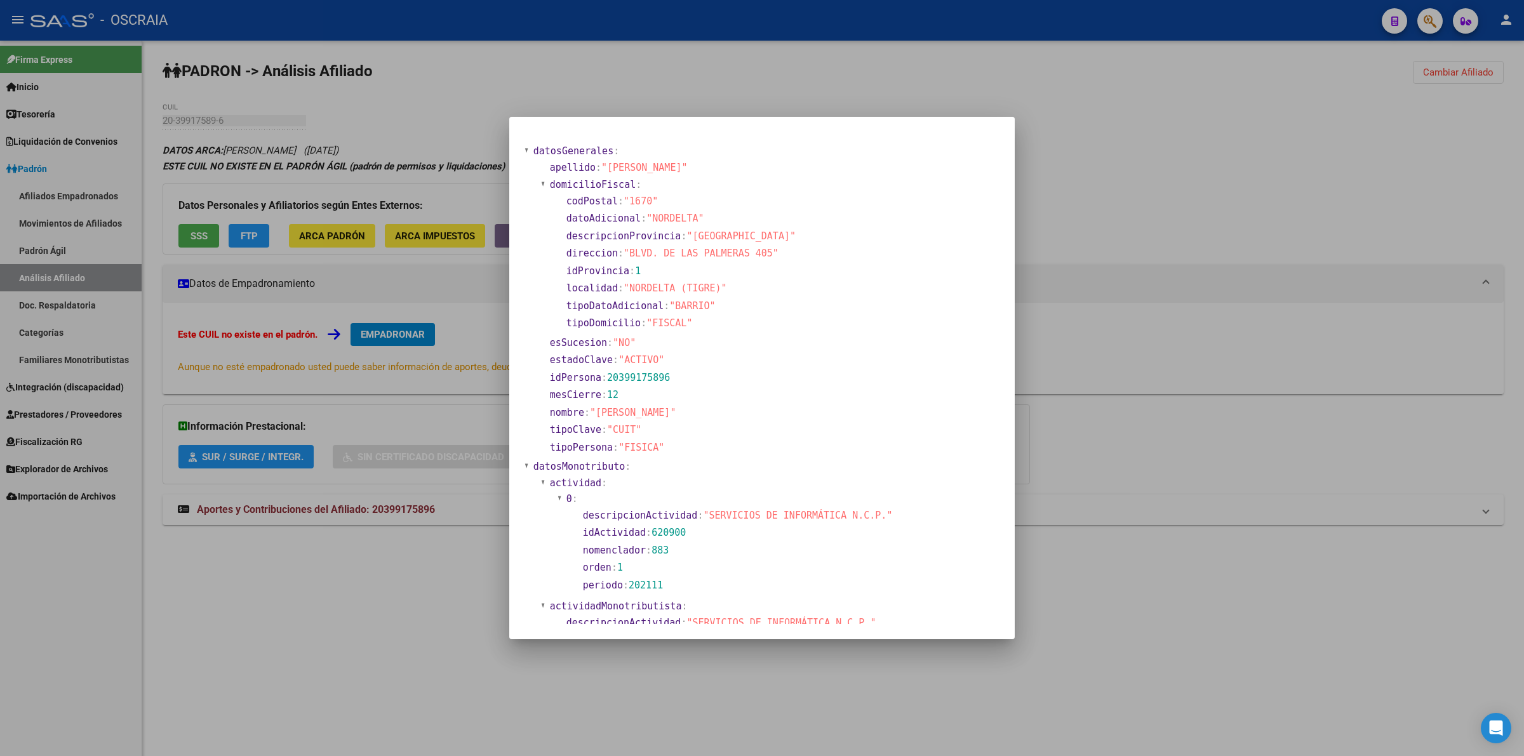
drag, startPoint x: 642, startPoint y: 529, endPoint x: 535, endPoint y: 148, distance: 395.7
copy section "loremIpsumdolo : sitametc : "ADIPISCIN" elitseddoEiusmo : temPorinc : "0533" ut…"
click at [674, 373] on section "idPersona : 20399175896" at bounding box center [773, 378] width 447 height 15
click at [640, 378] on span "20399175896" at bounding box center [638, 377] width 63 height 11
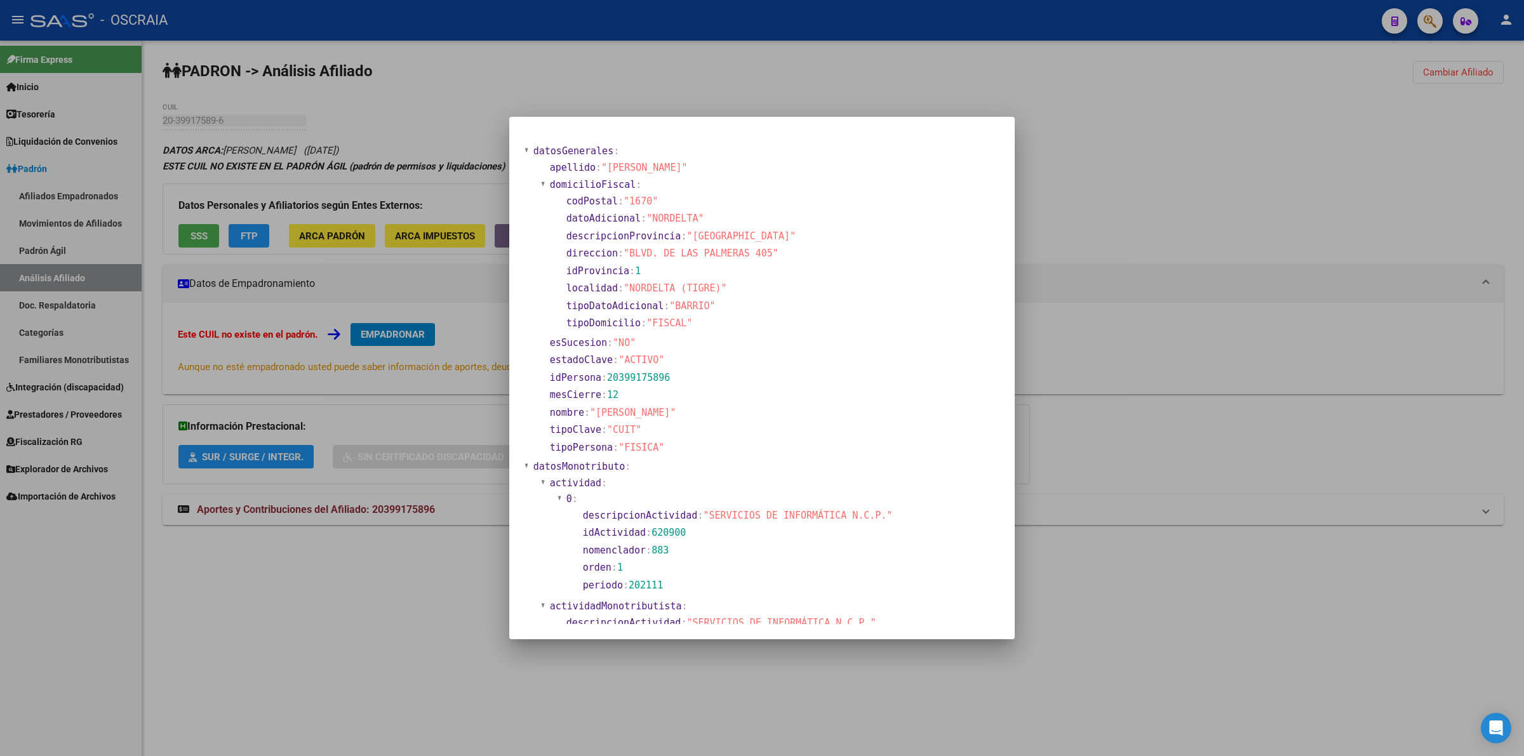
click at [640, 378] on span "20399175896" at bounding box center [638, 377] width 63 height 11
copy span "20399175896"
click at [406, 289] on div at bounding box center [762, 378] width 1524 height 756
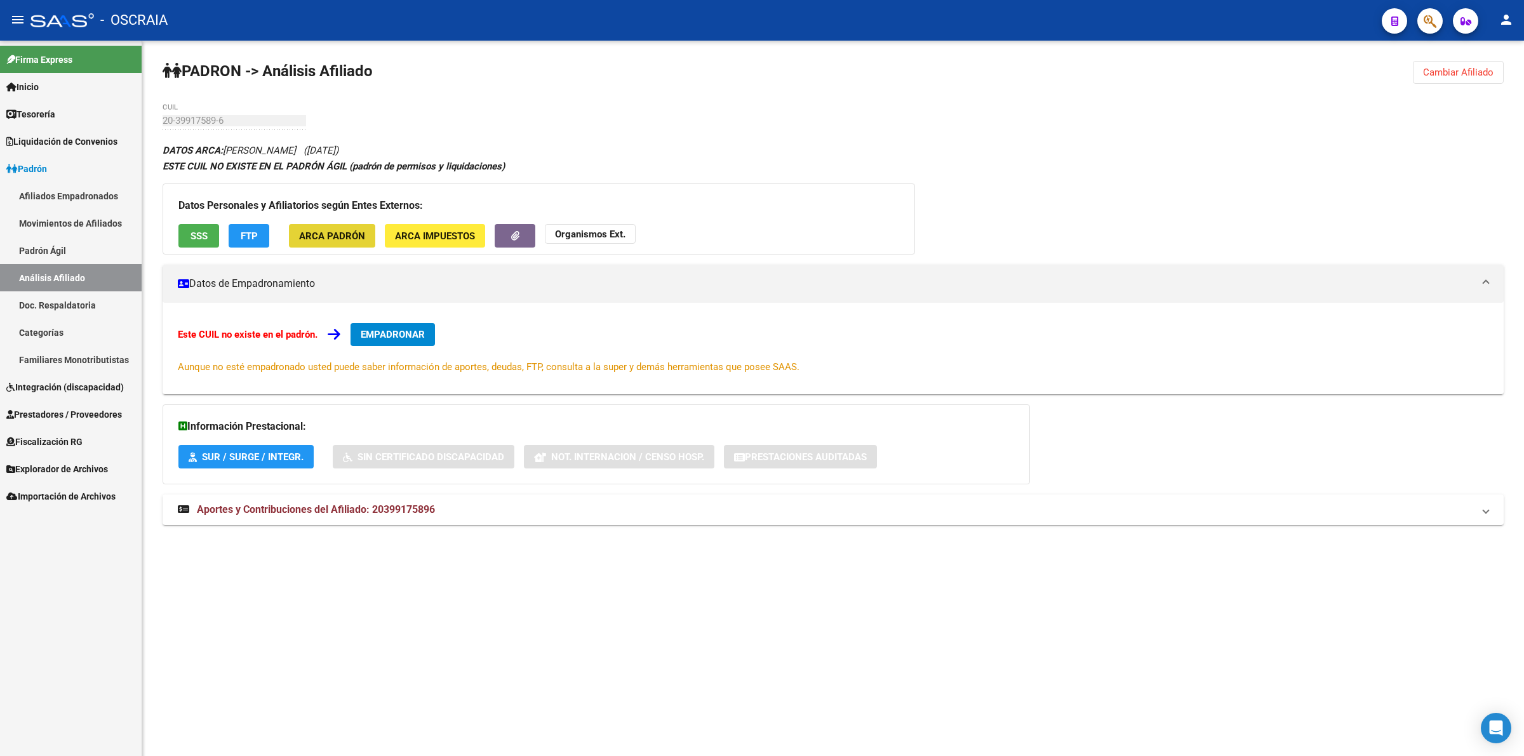
click at [351, 238] on span "ARCA Padrón" at bounding box center [332, 236] width 66 height 11
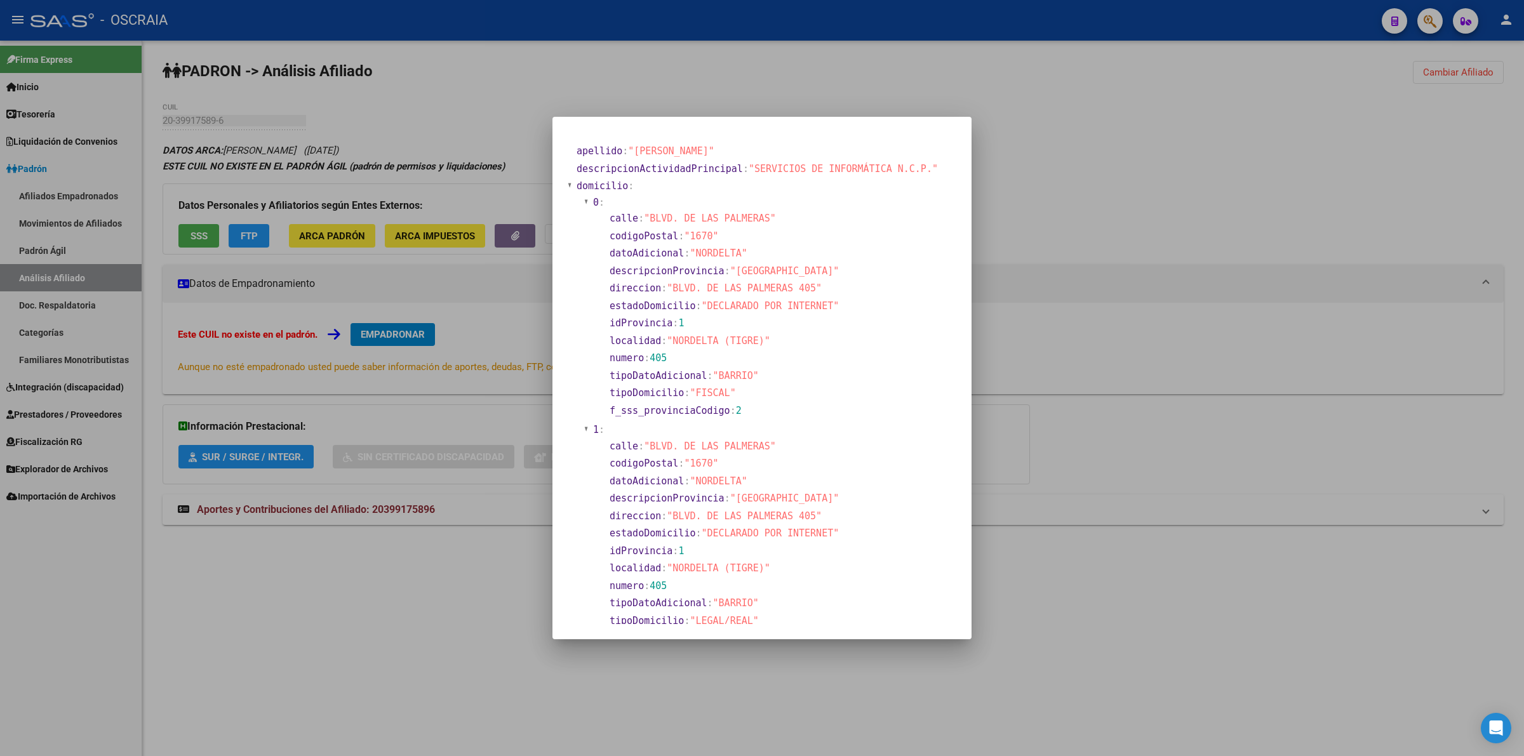
drag, startPoint x: 658, startPoint y: 592, endPoint x: 538, endPoint y: 211, distance: 399.5
click at [538, 211] on div "apellido : "[PERSON_NAME]" descripcionActividadPrincipal : "SERVICIOS DE INFORM…" at bounding box center [762, 378] width 1524 height 756
copy div "loremips : "DOLORSITA" consecteturAdipiscinGelitsedd : "EIUSMODTE IN UTLABOREET…"
